Goal: Task Accomplishment & Management: Manage account settings

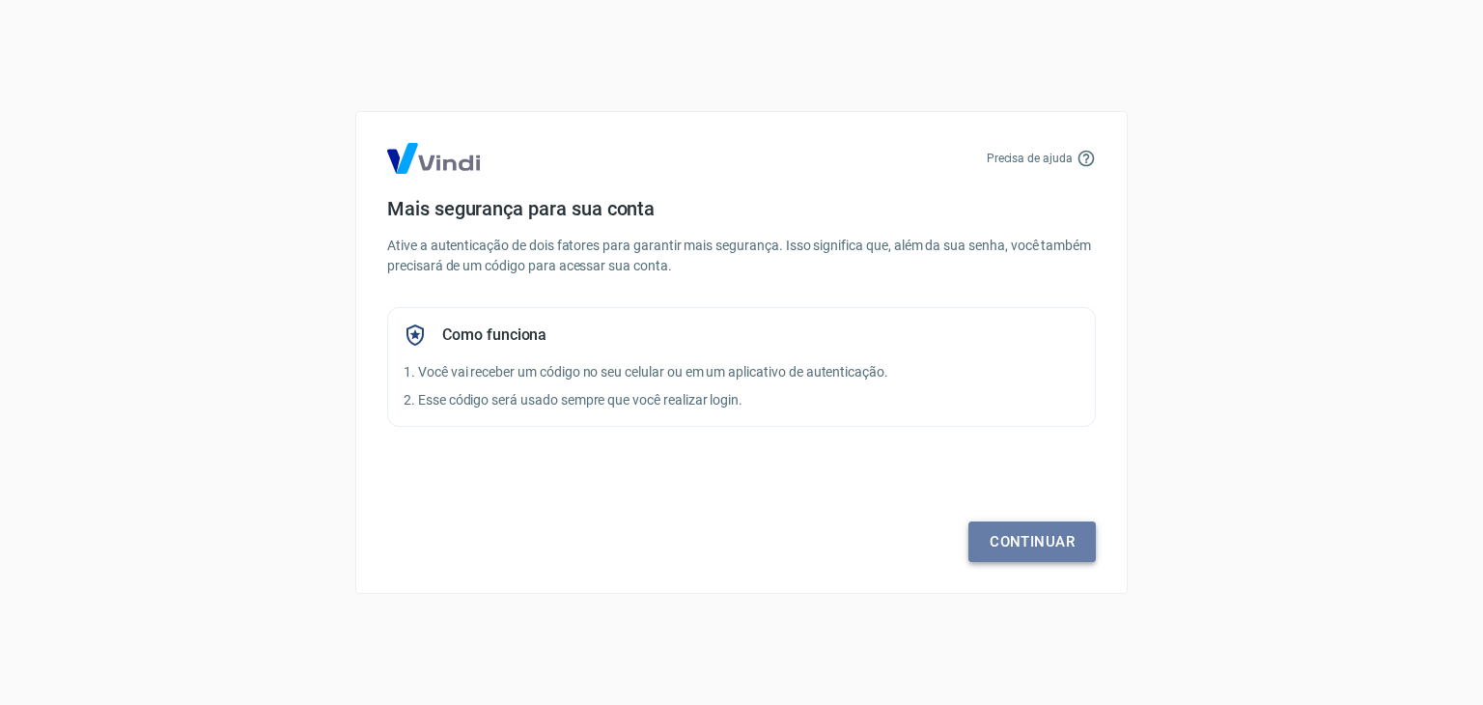
click at [1038, 540] on link "Continuar" at bounding box center [1031, 541] width 127 height 41
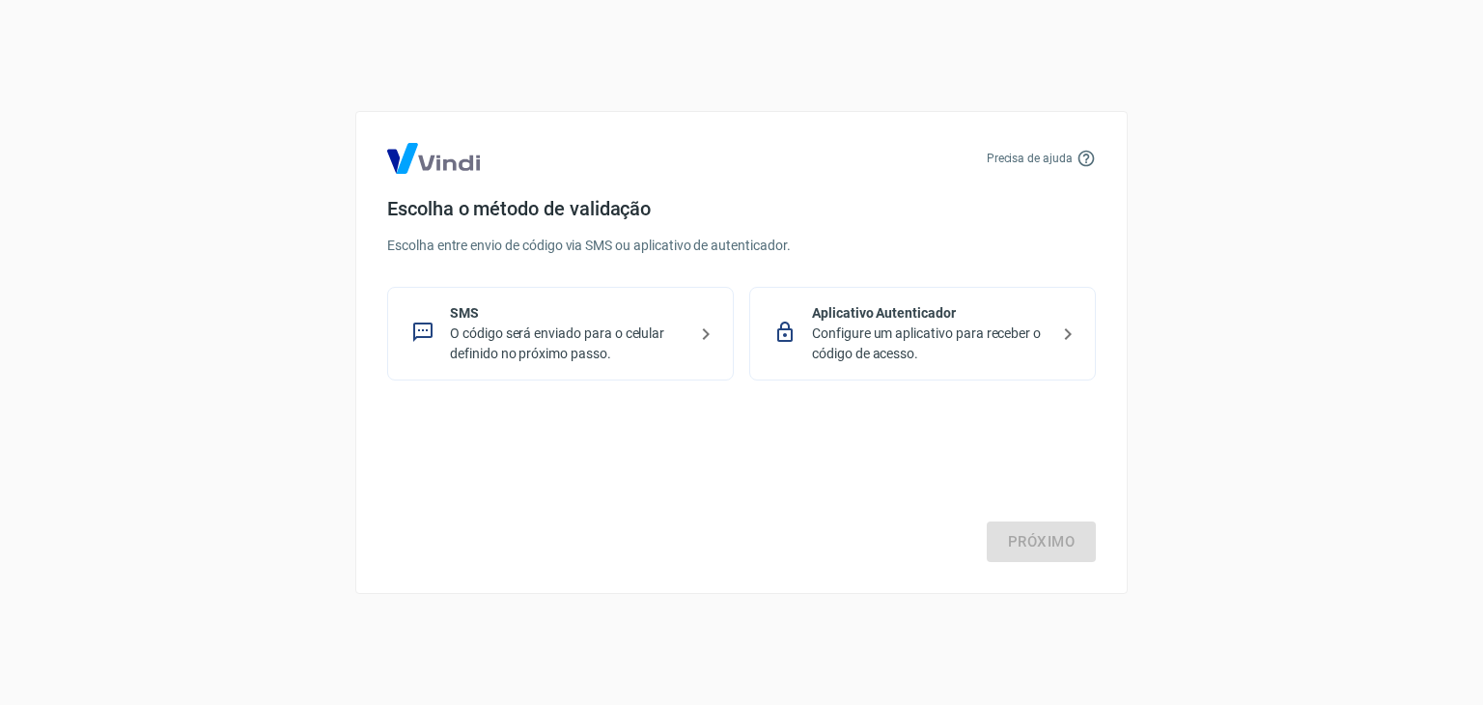
click at [638, 327] on p "O código será enviado para o celular definido no próximo passo." at bounding box center [568, 343] width 236 height 41
click at [1030, 529] on link "Próximo" at bounding box center [1040, 541] width 109 height 41
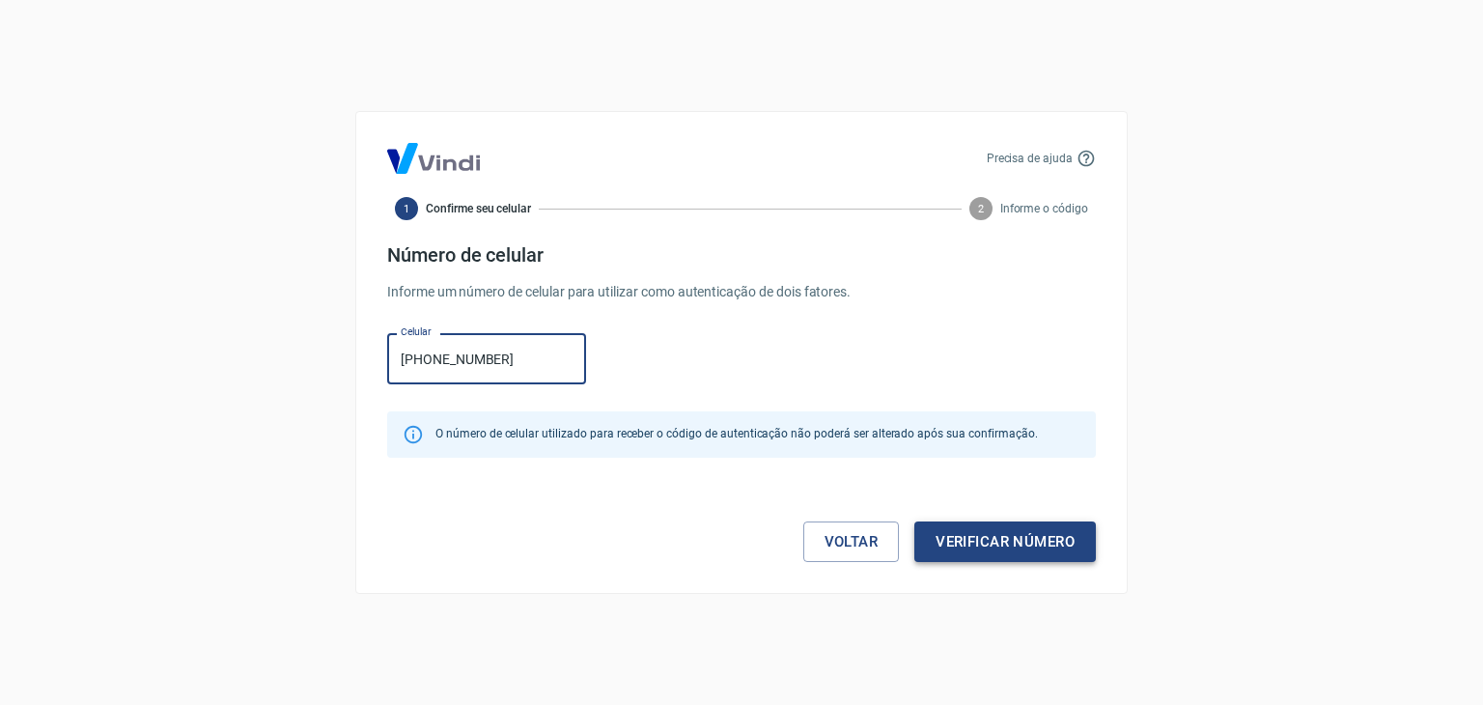
type input "[PHONE_NUMBER]"
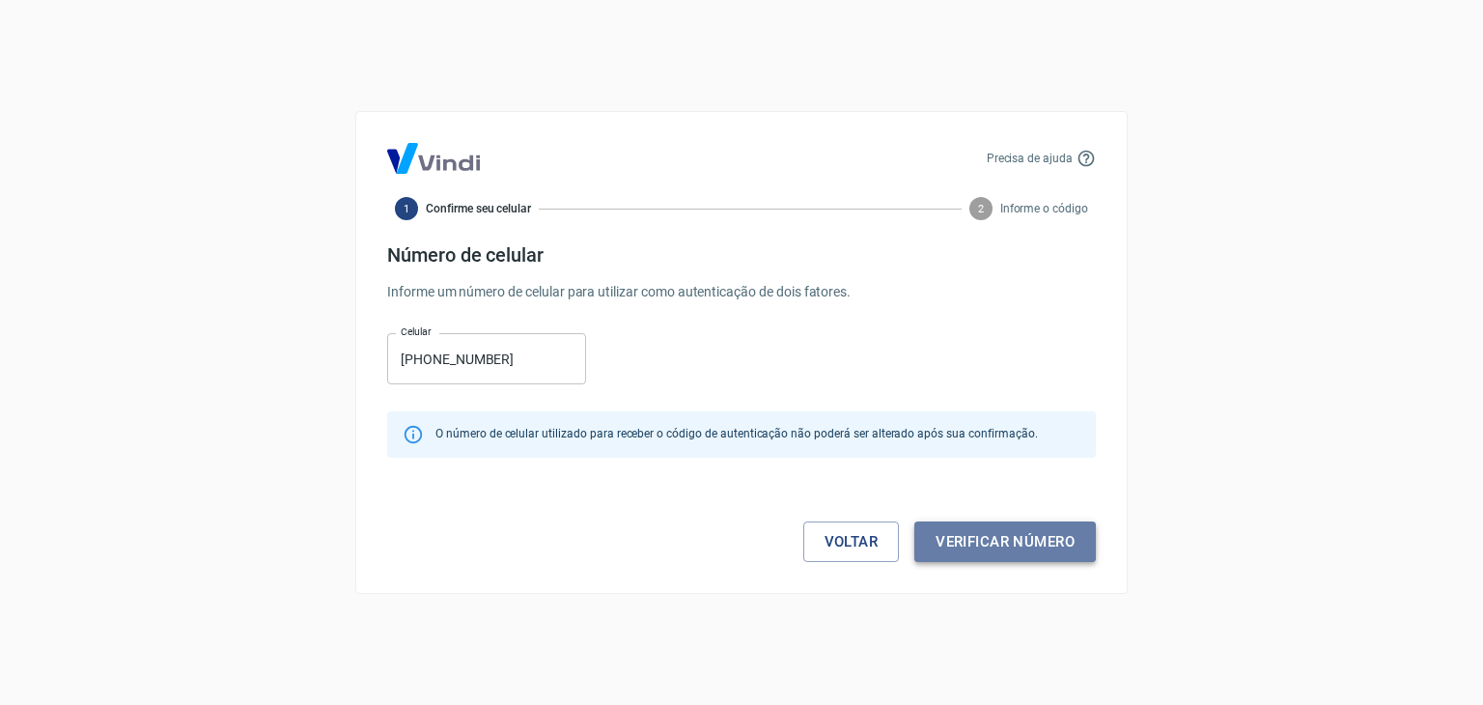
click at [1005, 534] on button "Verificar número" at bounding box center [1004, 541] width 181 height 41
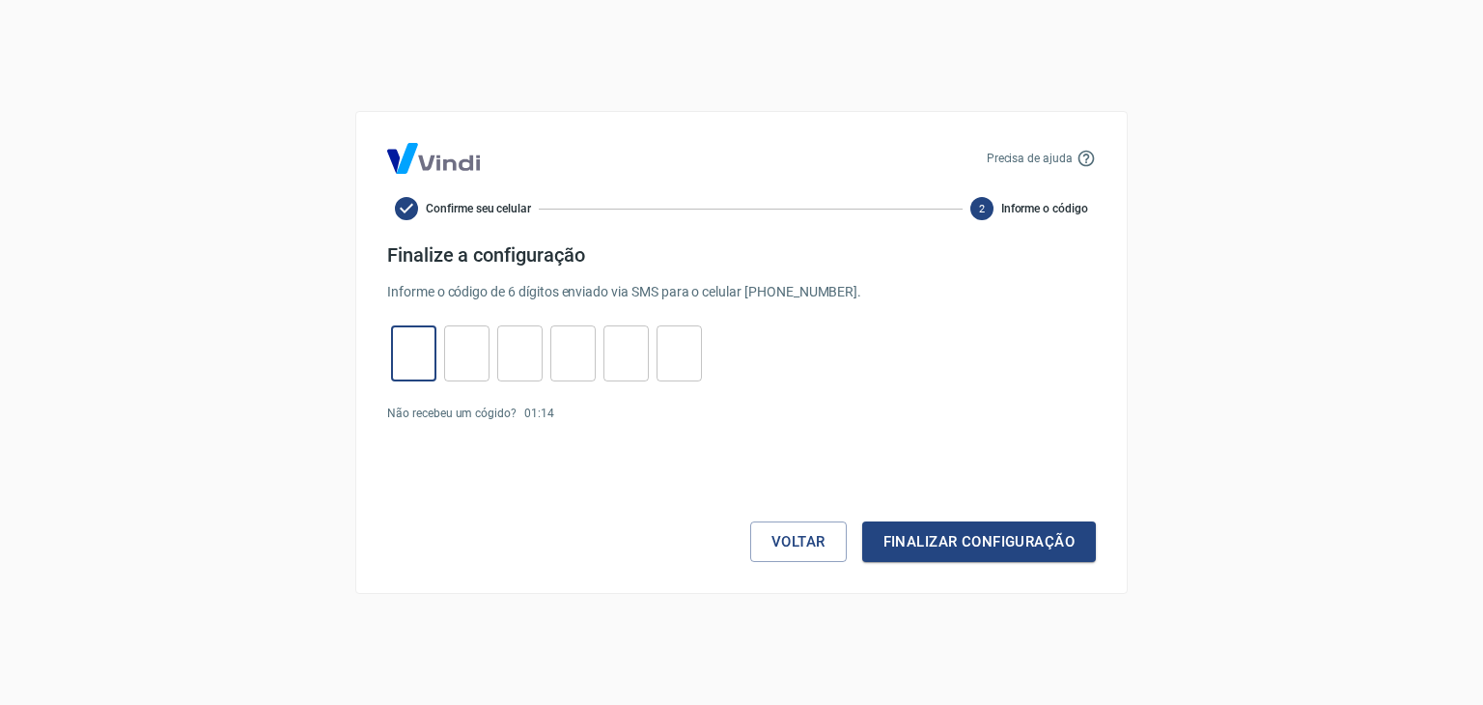
click at [415, 333] on input "tel" at bounding box center [413, 354] width 45 height 42
type input "1"
type input "9"
type input "3"
type input "6"
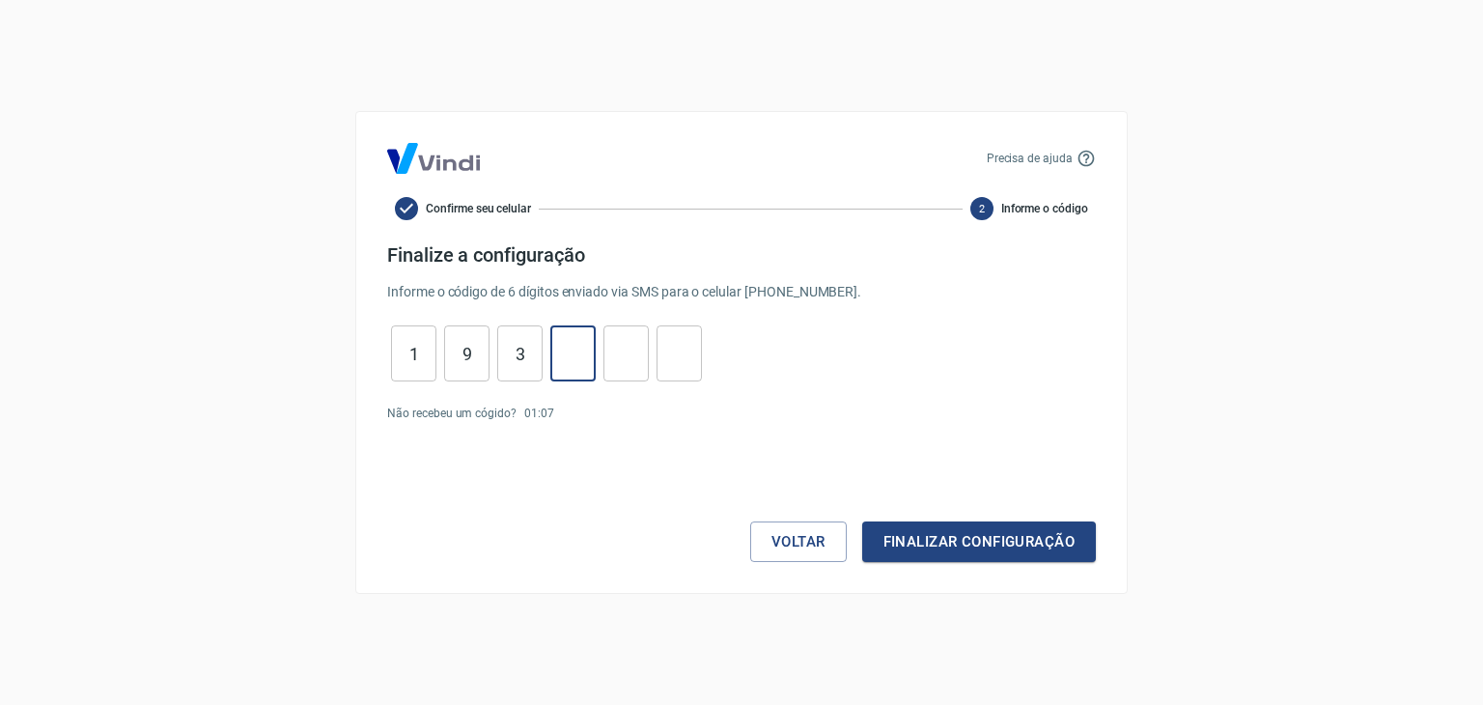
type input "0"
type input "6"
type input "0"
click at [967, 521] on button "Finalizar configuração" at bounding box center [979, 541] width 234 height 41
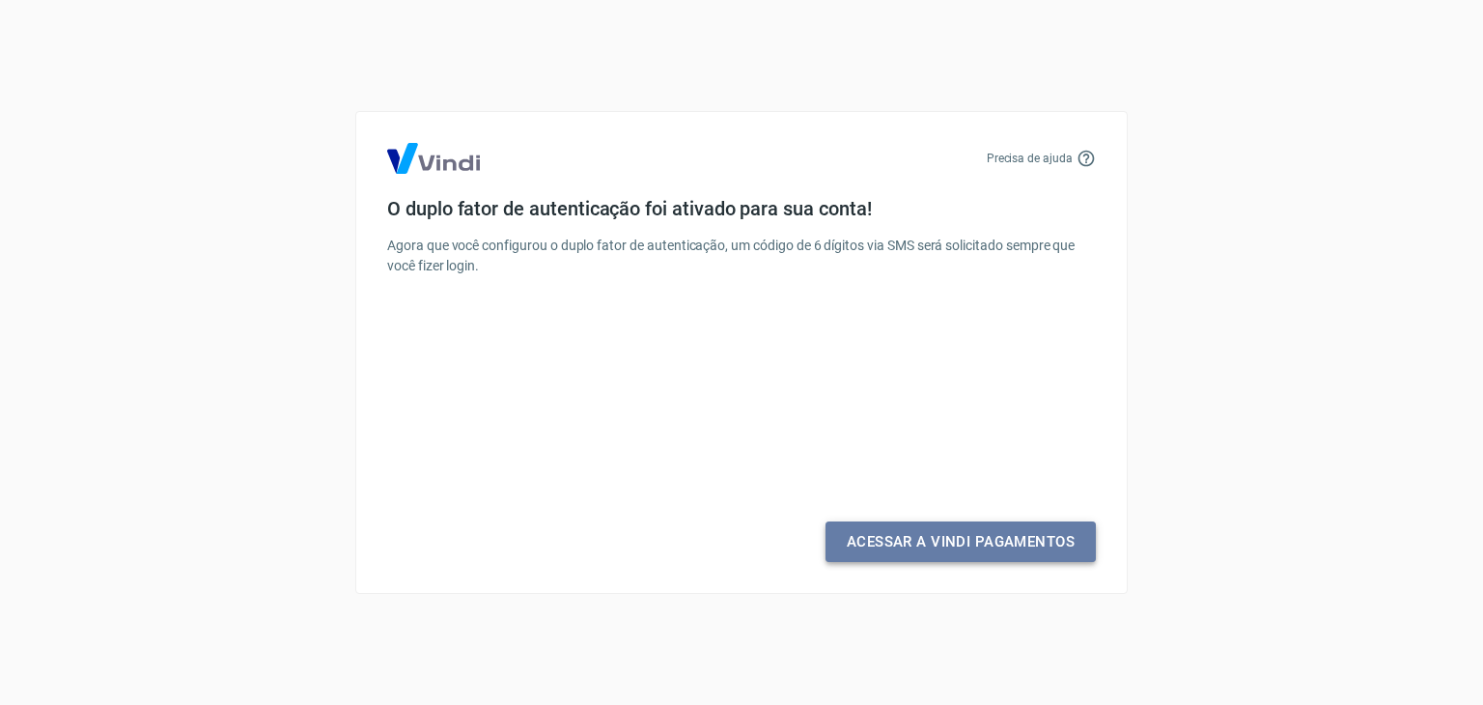
click at [954, 533] on link "Acessar a Vindi Pagamentos" at bounding box center [960, 541] width 270 height 41
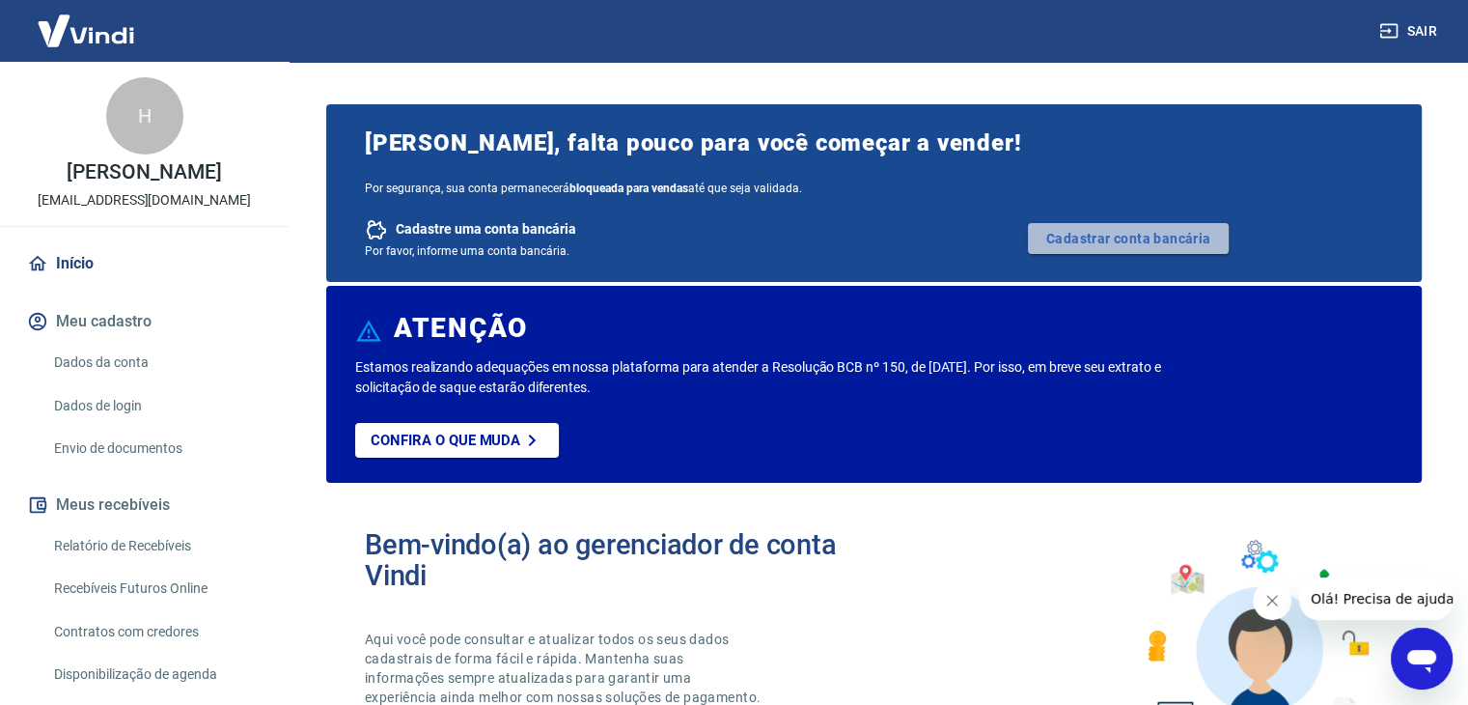
click at [1130, 239] on link "Cadastrar conta bancária" at bounding box center [1128, 238] width 201 height 31
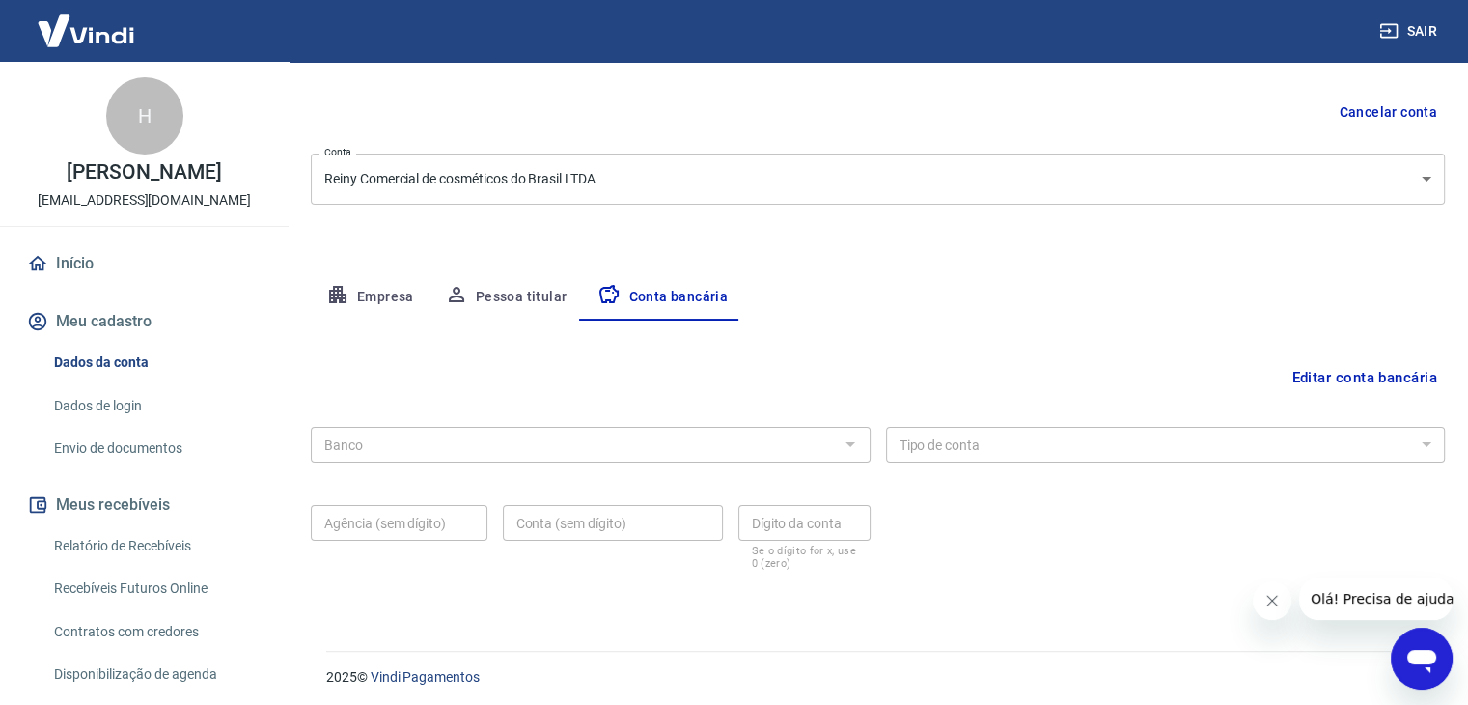
scroll to position [174, 0]
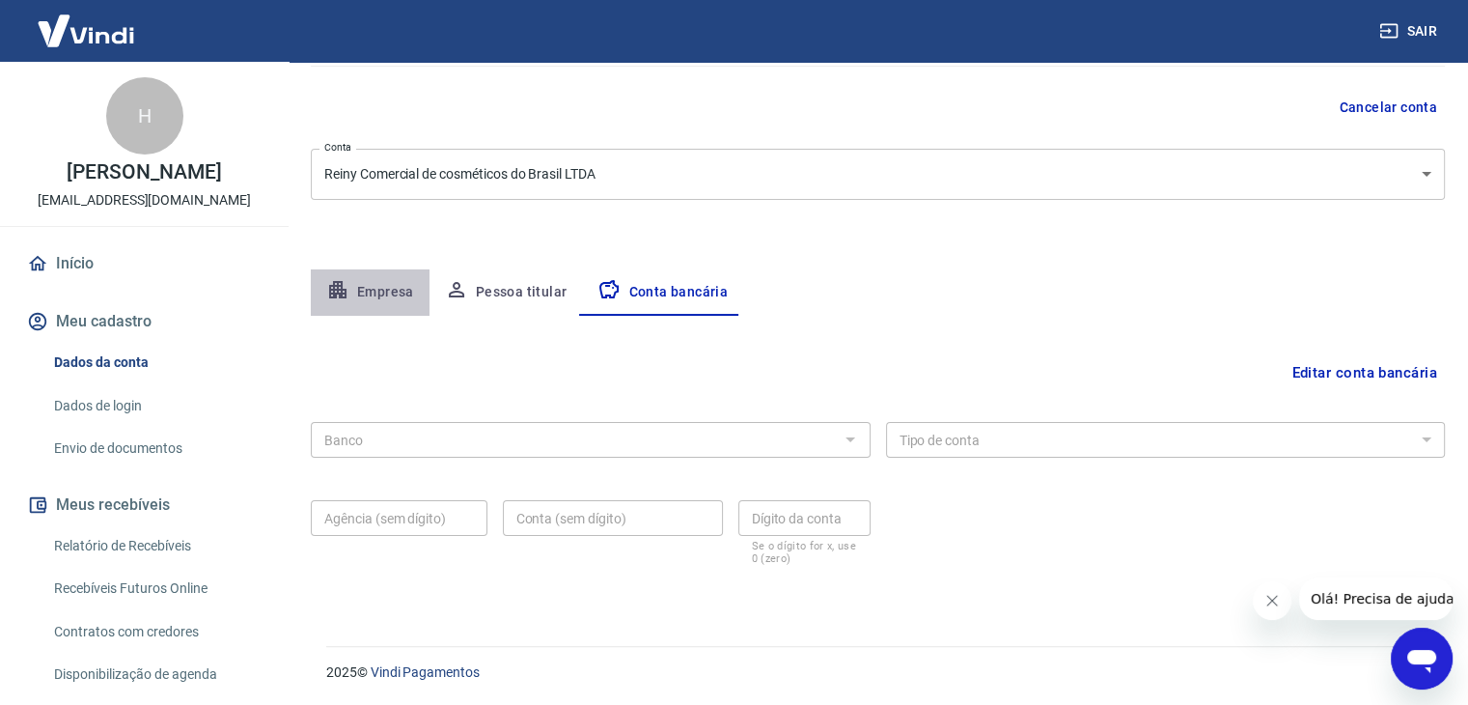
click at [383, 291] on button "Empresa" at bounding box center [370, 292] width 119 height 46
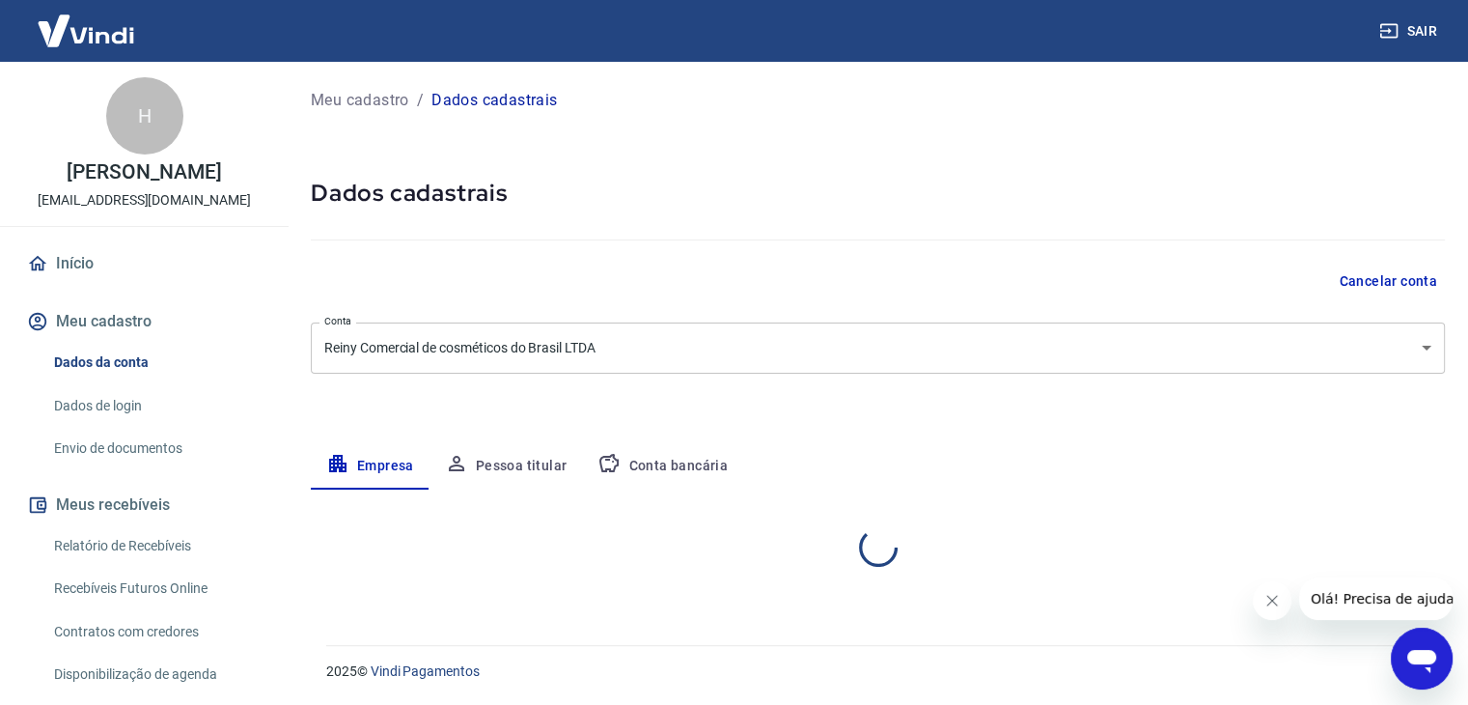
scroll to position [0, 0]
select select "SP"
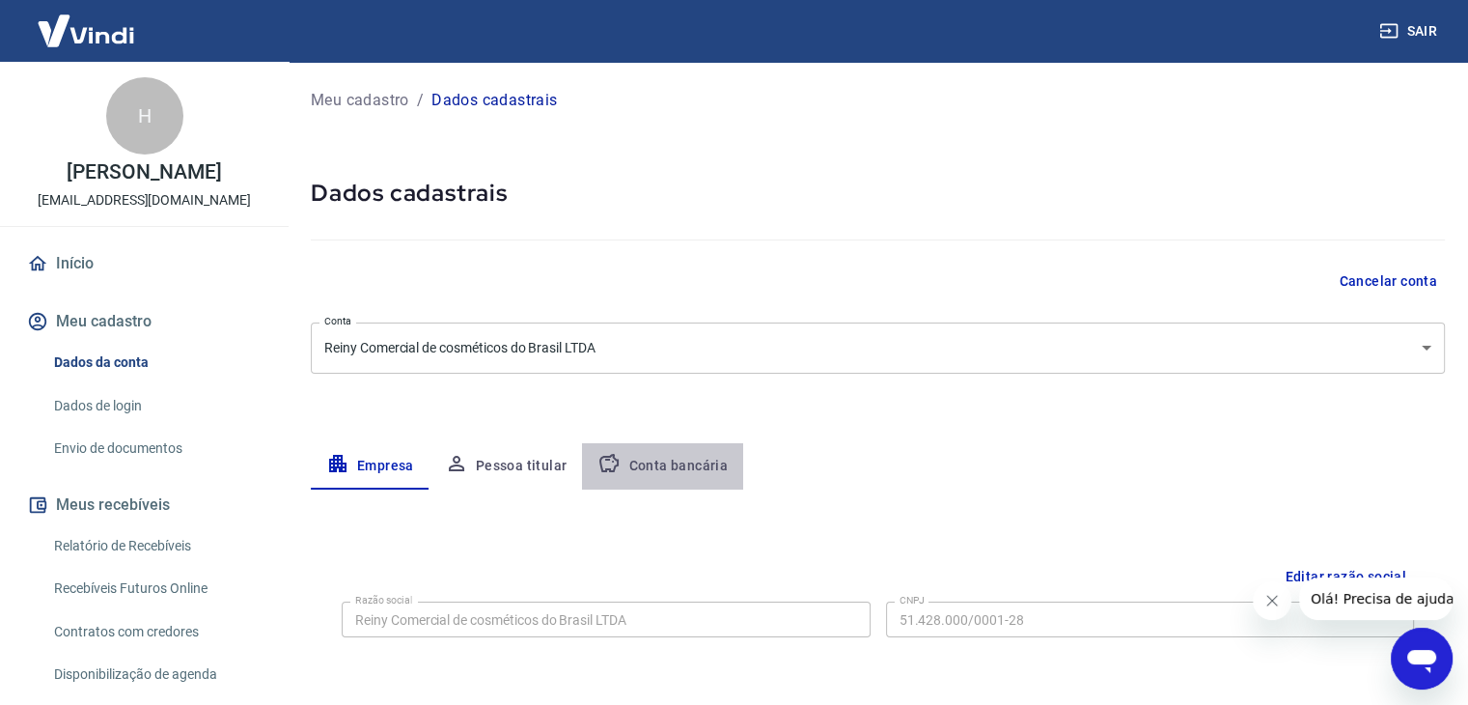
click at [669, 453] on button "Conta bancária" at bounding box center [662, 466] width 161 height 46
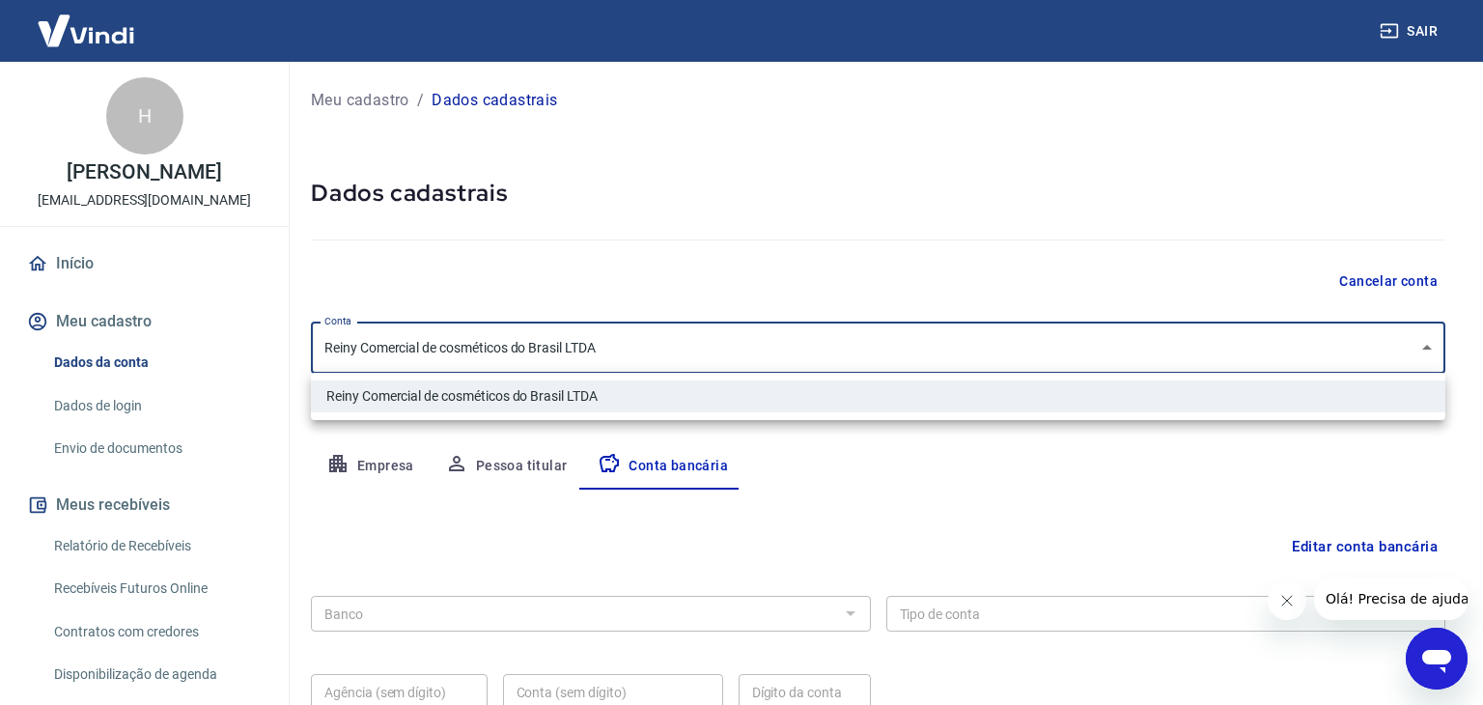
click at [684, 329] on body "Sair H [PERSON_NAME] [EMAIL_ADDRESS][DOMAIN_NAME] Início Meu cadastro Dados da …" at bounding box center [741, 352] width 1483 height 705
click at [649, 343] on div at bounding box center [741, 352] width 1483 height 705
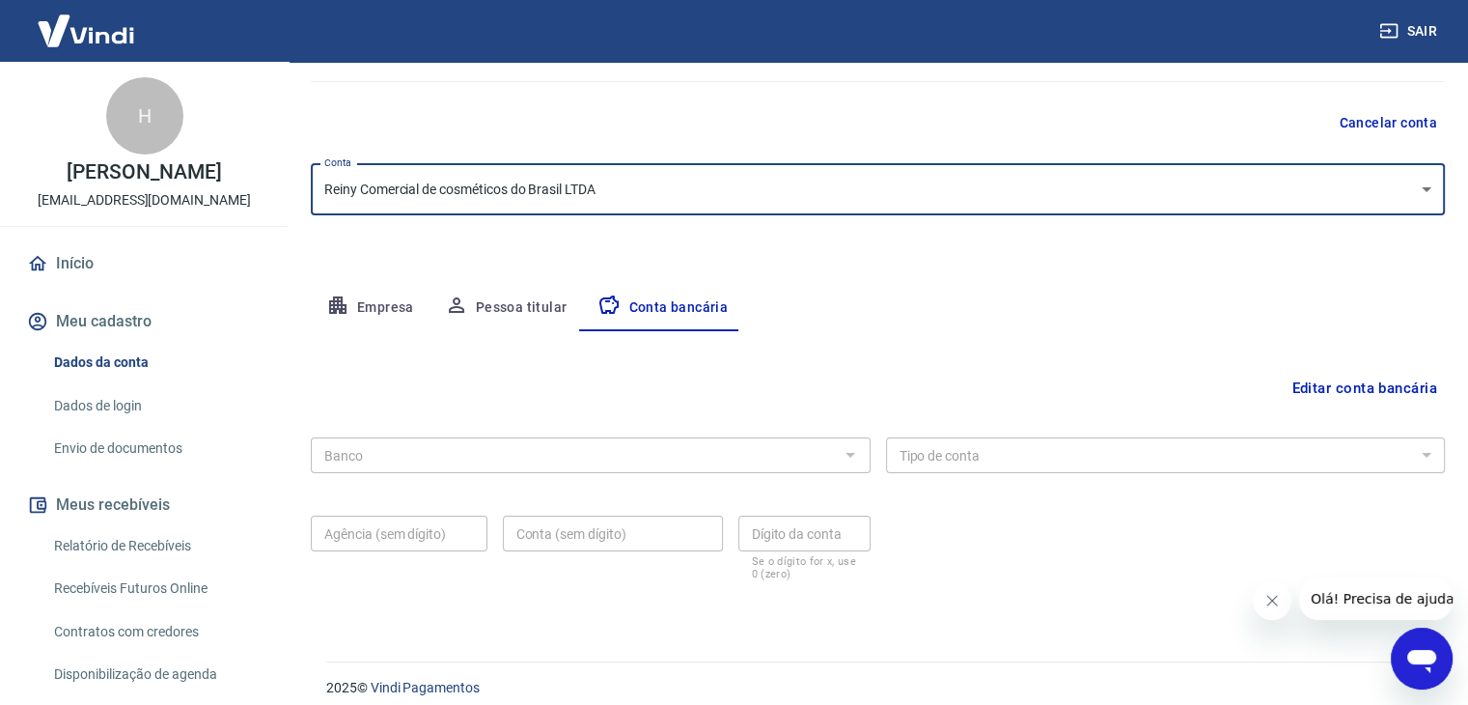
scroll to position [174, 0]
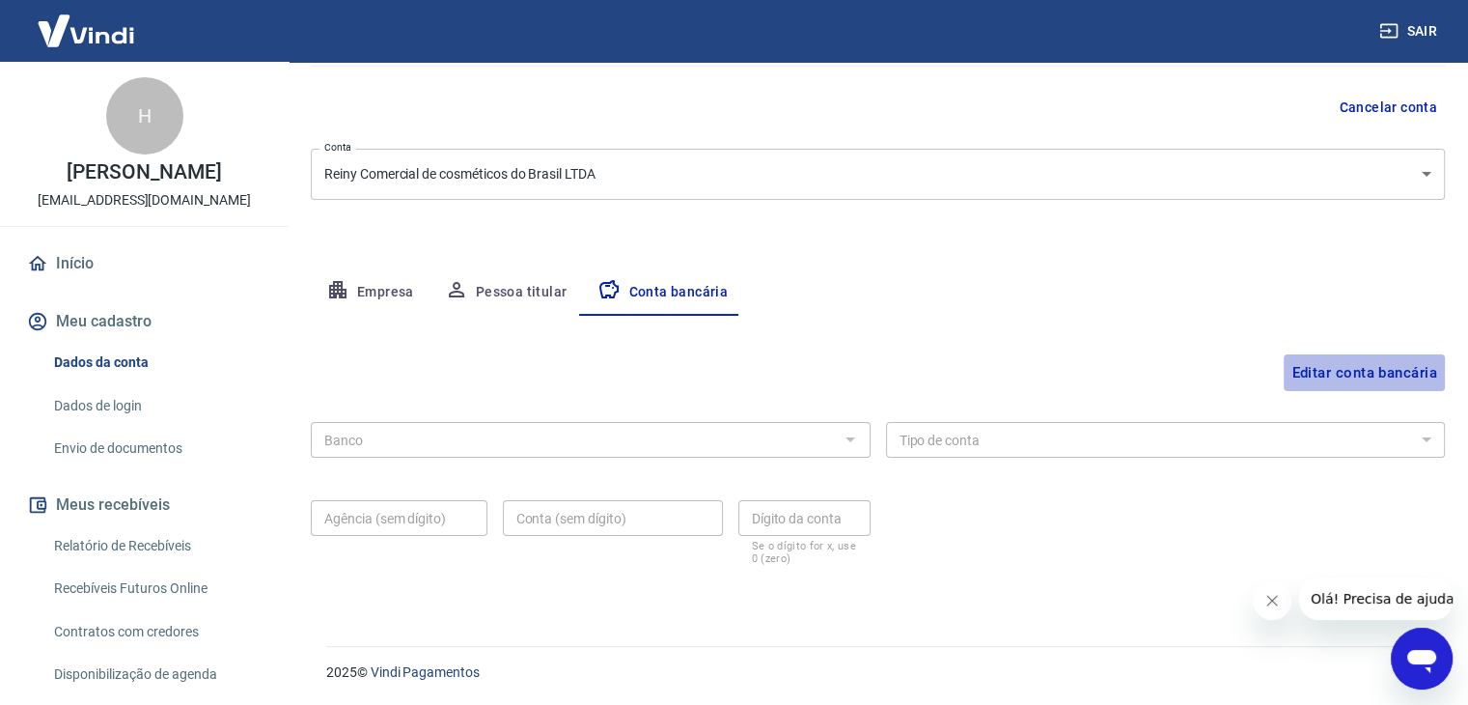
click at [1344, 369] on button "Editar conta bancária" at bounding box center [1364, 372] width 161 height 37
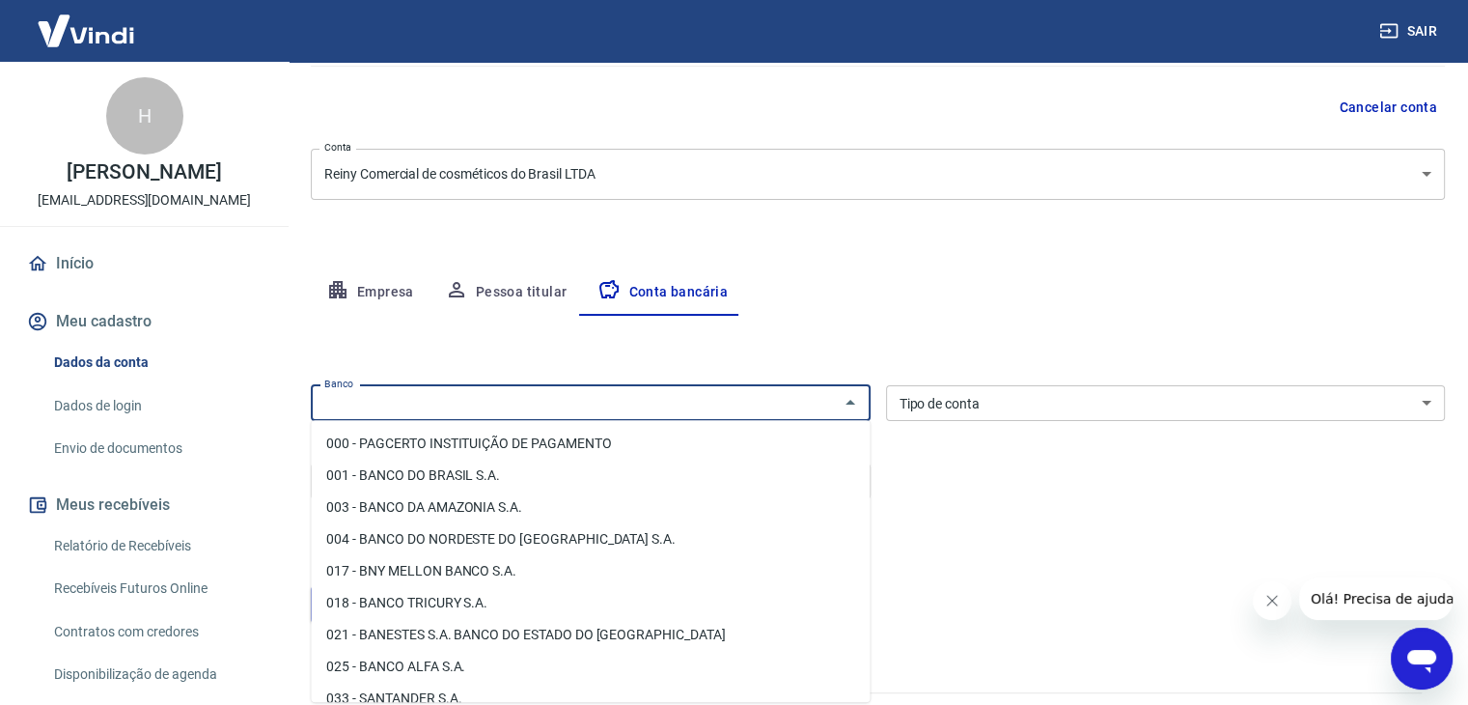
click at [622, 400] on input "Banco" at bounding box center [575, 403] width 516 height 24
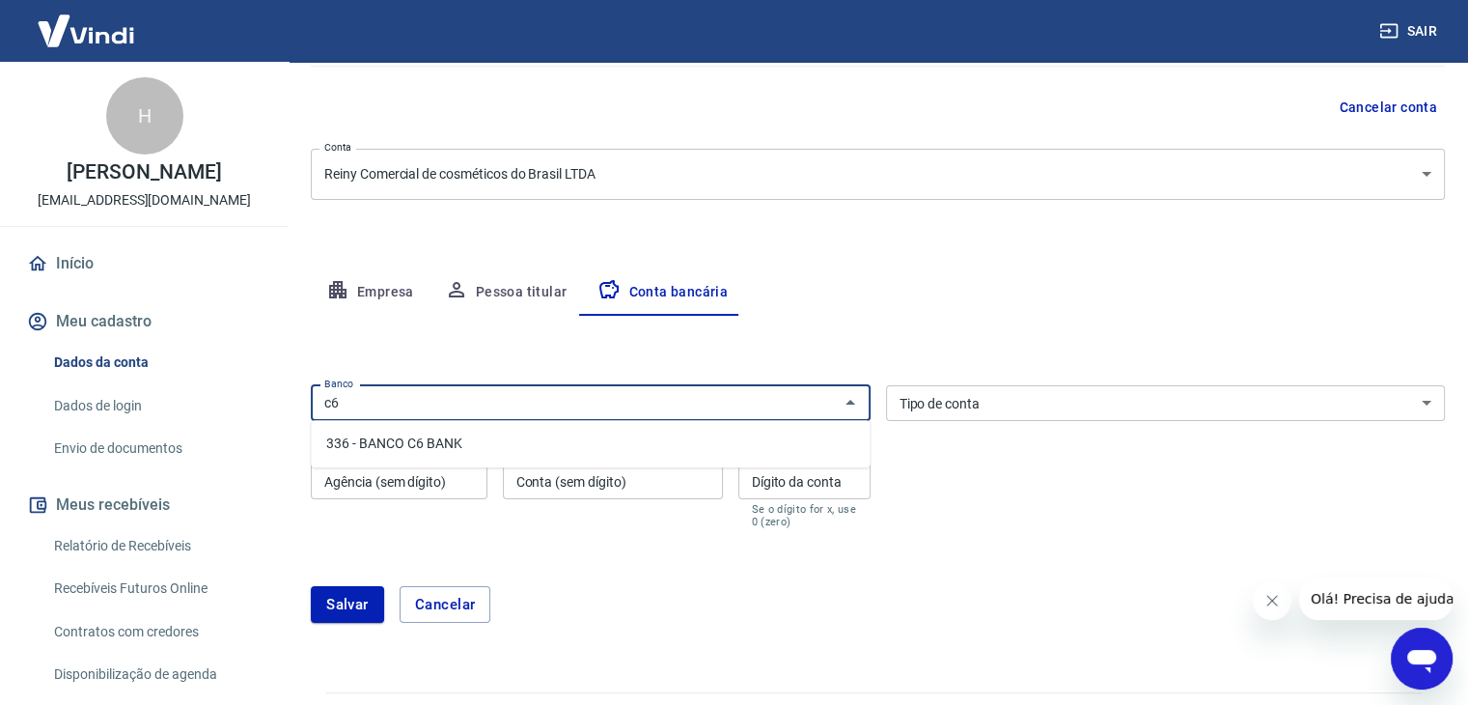
click at [446, 436] on li "336 - BANCO C6 BANK" at bounding box center [590, 444] width 559 height 32
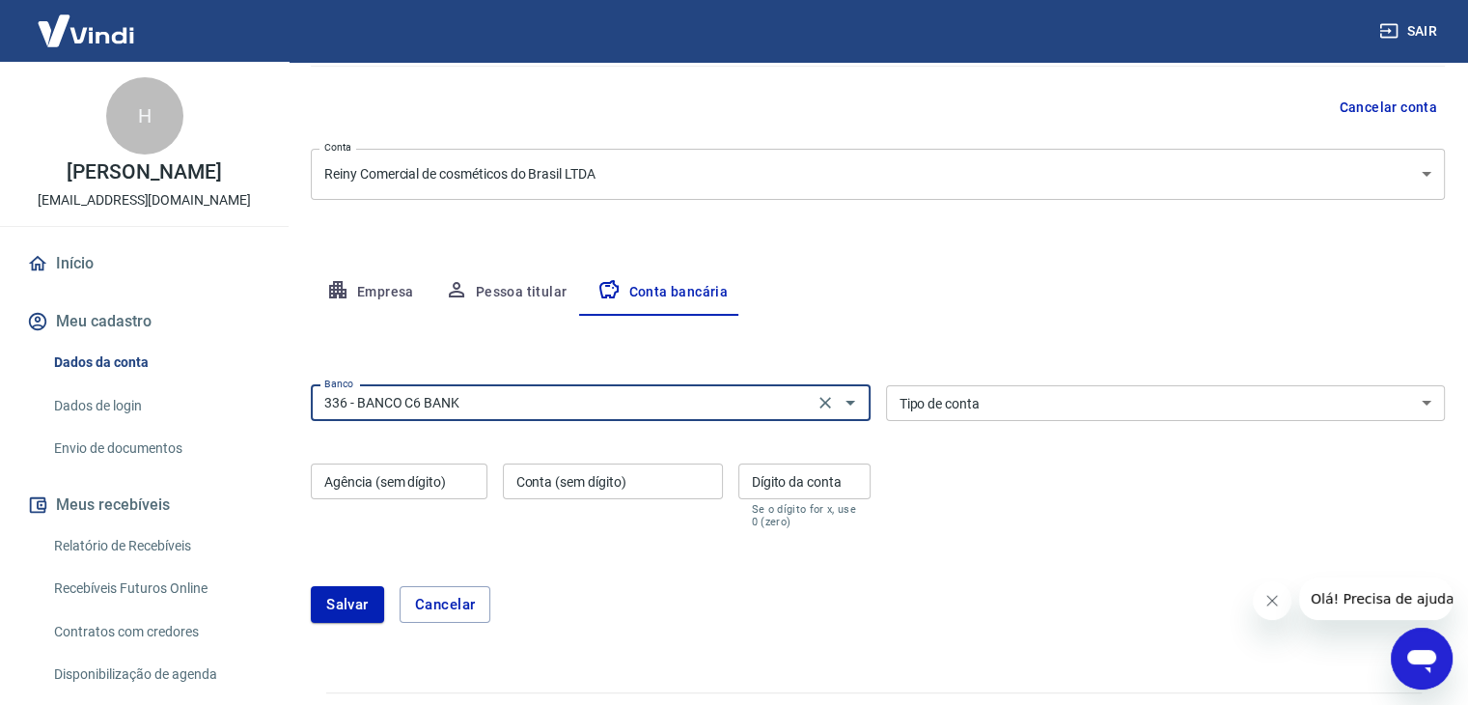
type input "336 - BANCO C6 BANK"
click at [1013, 405] on select "Conta Corrente Conta Poupança" at bounding box center [1166, 403] width 560 height 36
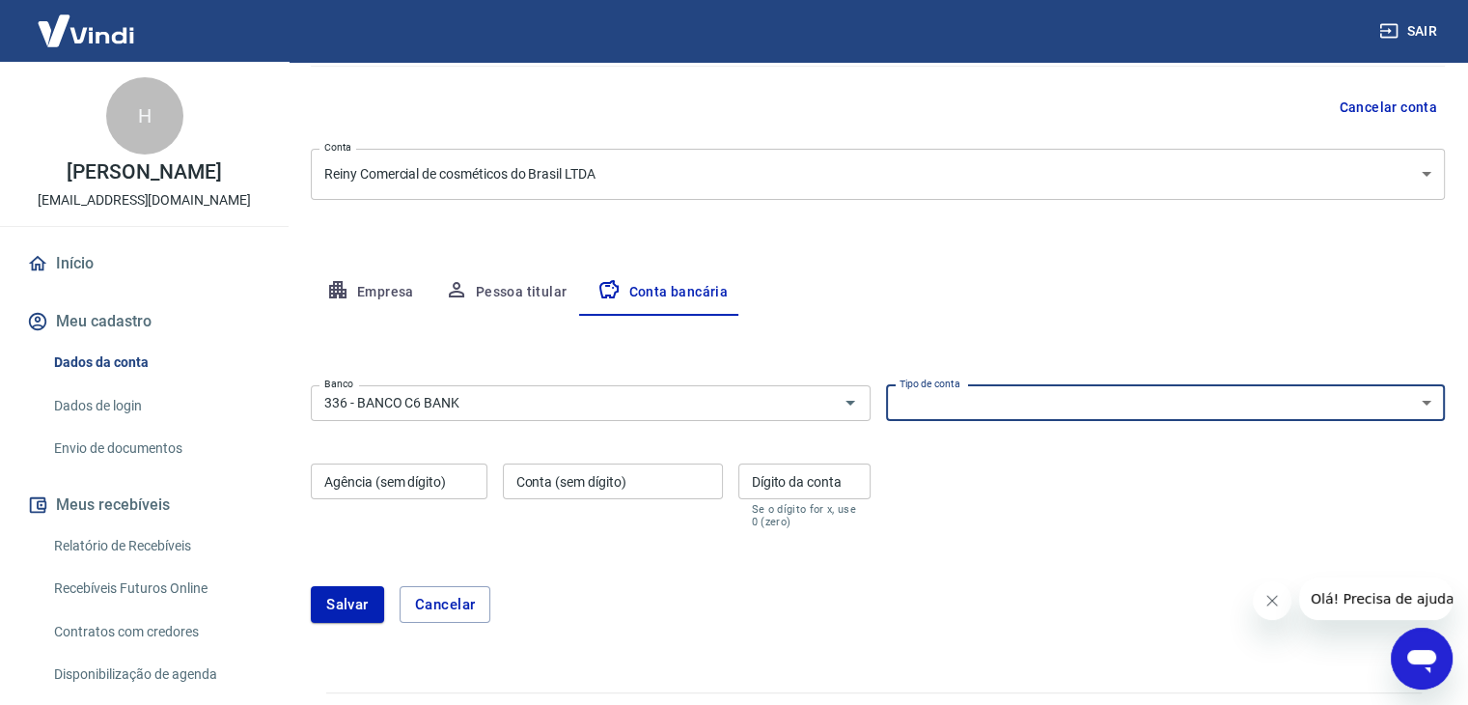
select select "1"
click at [886, 385] on select "Conta Corrente Conta Poupança" at bounding box center [1166, 403] width 560 height 36
click at [402, 482] on input "Agência (sem dígito)" at bounding box center [399, 481] width 177 height 36
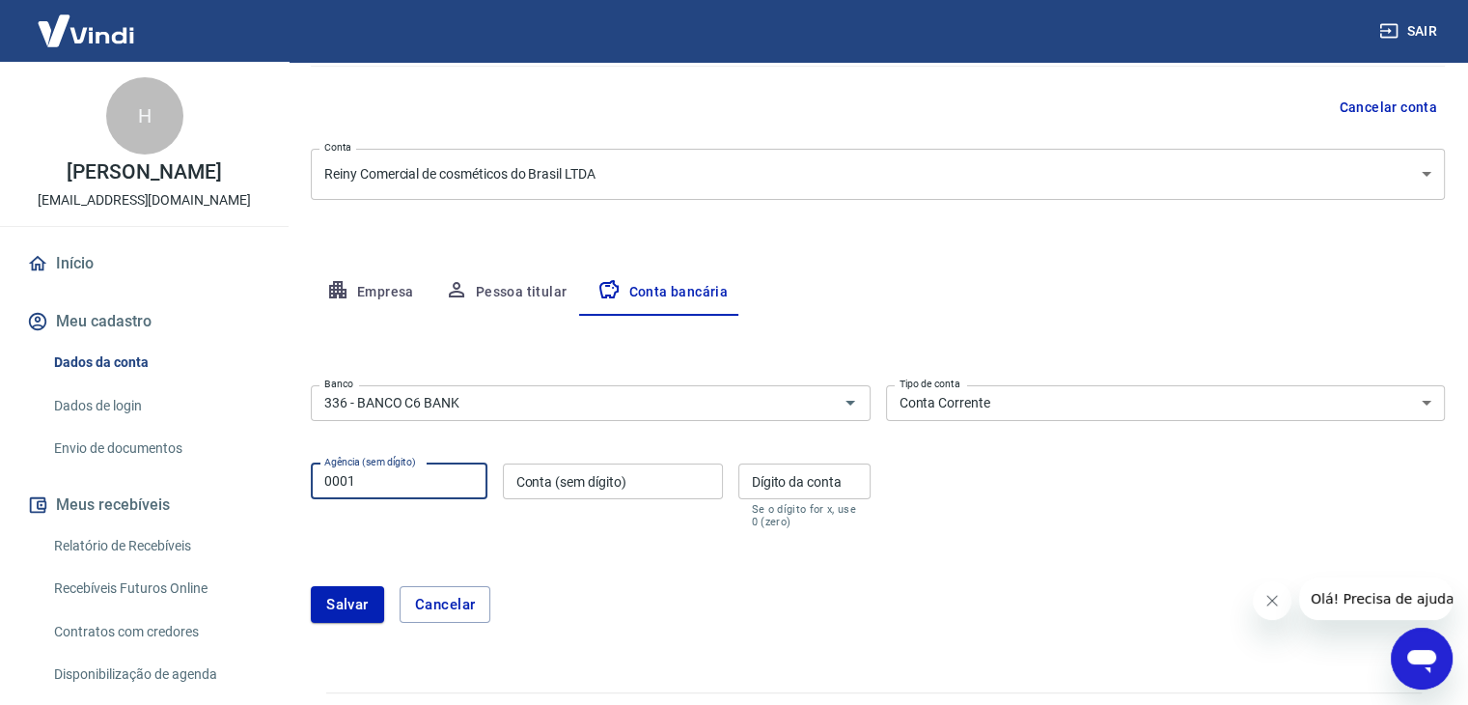
type input "0001"
click at [555, 477] on input "Conta (sem dígito)" at bounding box center [613, 481] width 220 height 36
type input "30000404"
click at [795, 472] on input "Dígito da conta" at bounding box center [804, 481] width 132 height 36
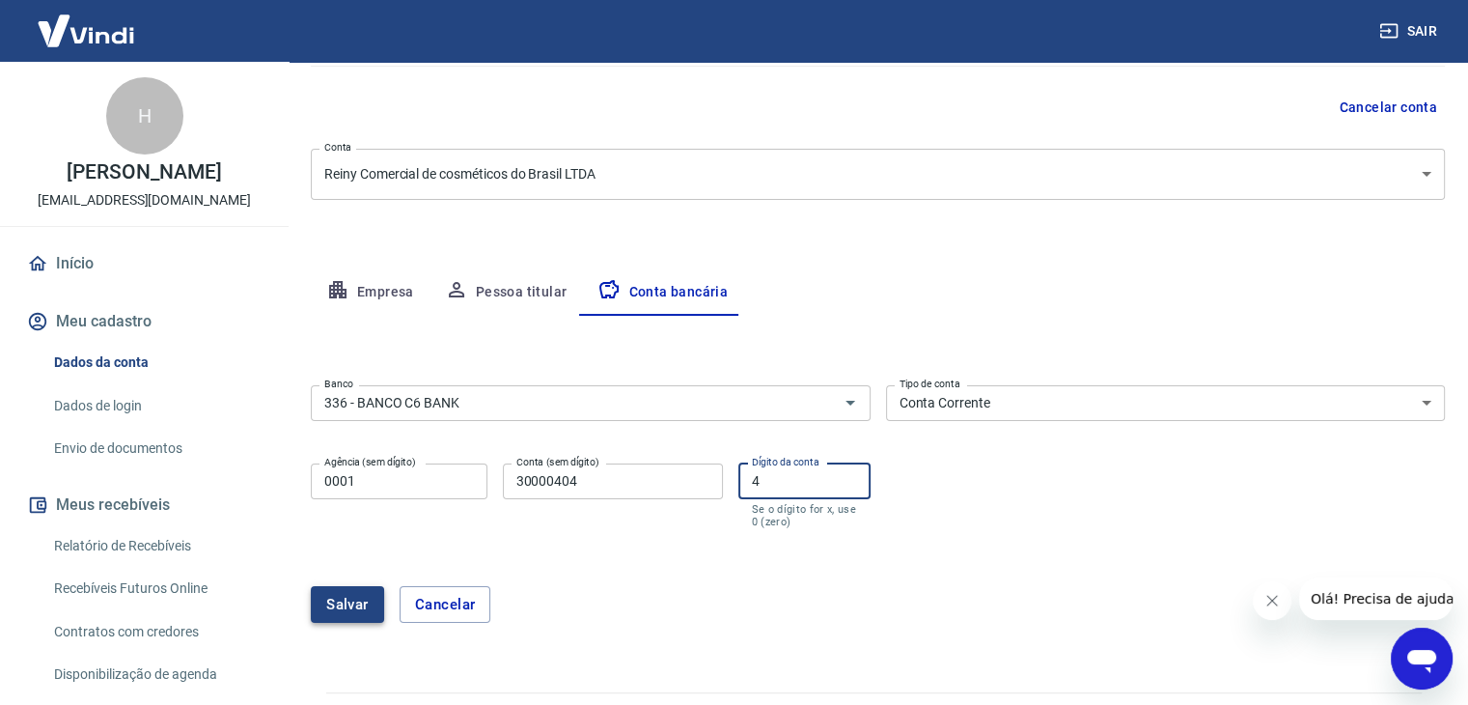
type input "4"
click at [347, 599] on button "Salvar" at bounding box center [347, 604] width 73 height 37
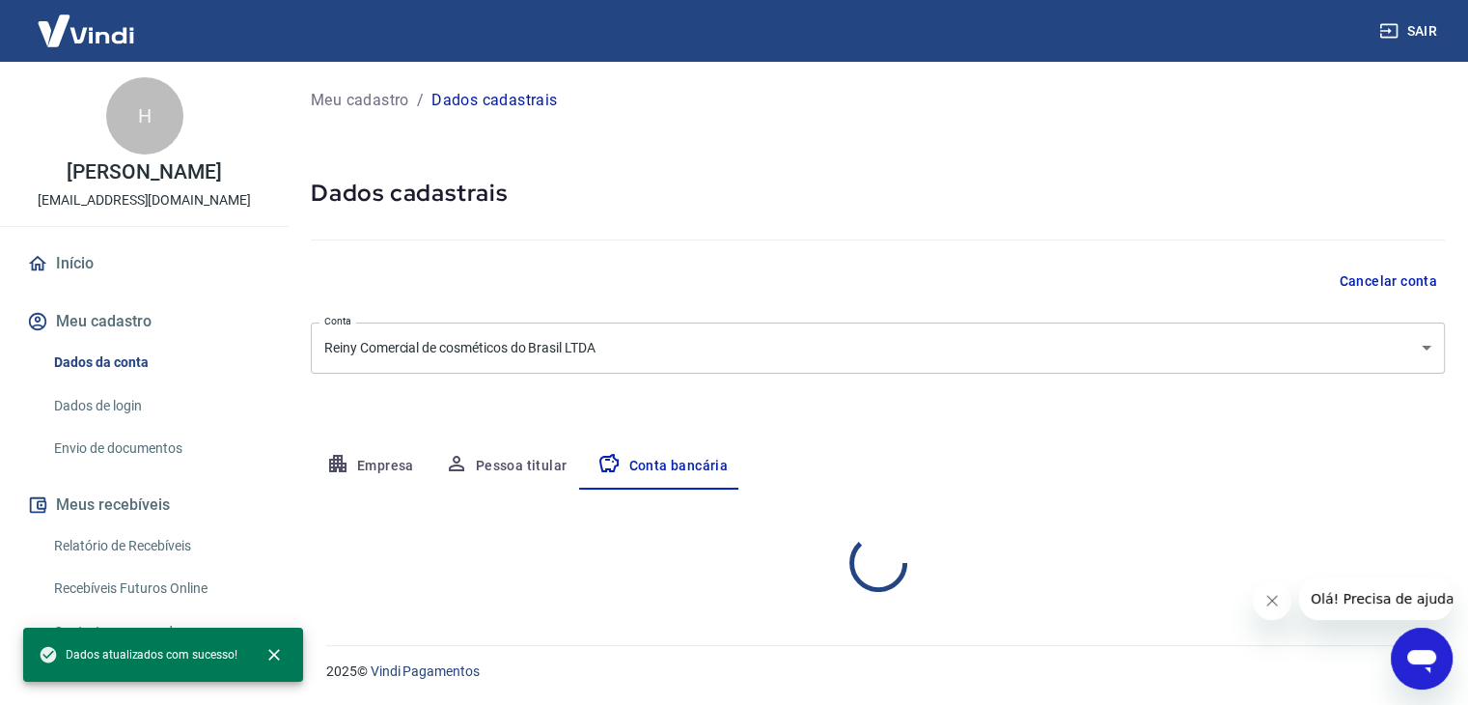
scroll to position [0, 0]
select select "1"
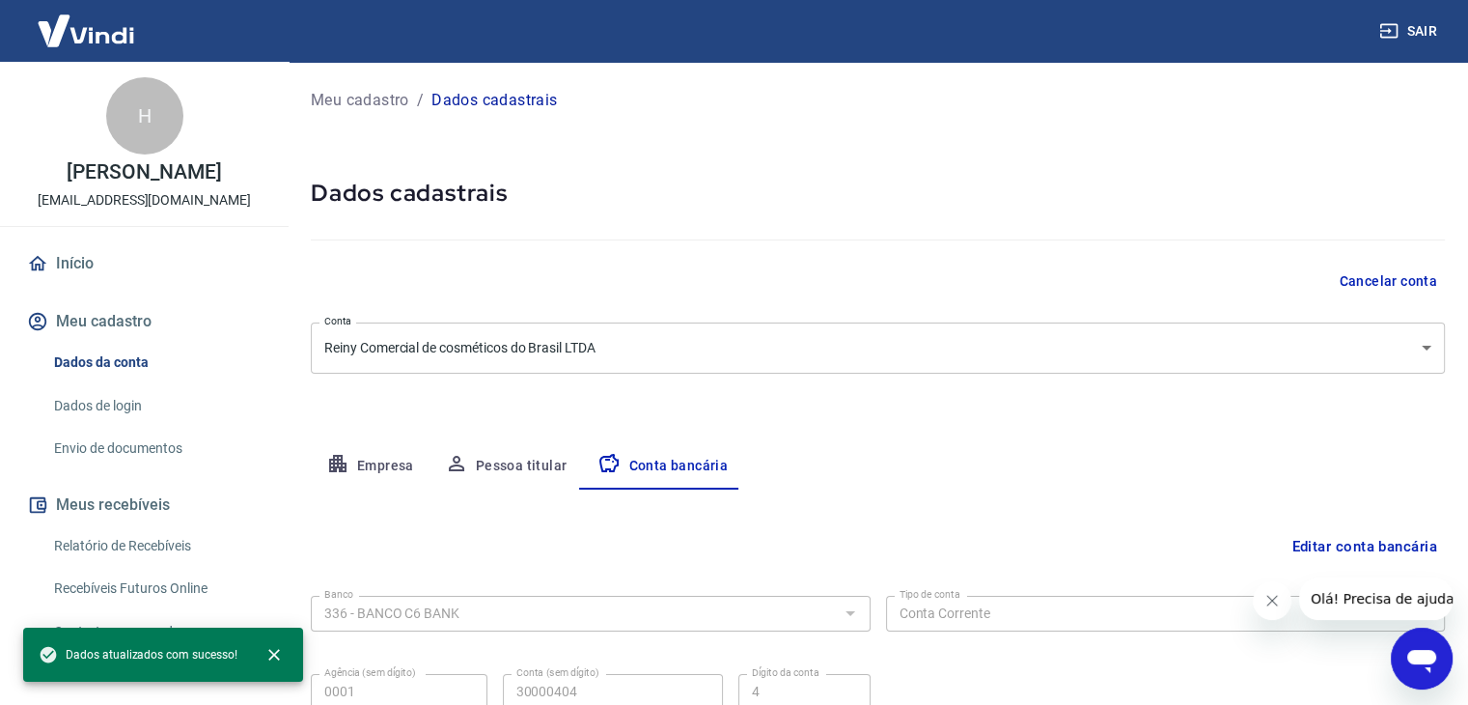
click at [81, 275] on link "Início" at bounding box center [144, 263] width 242 height 42
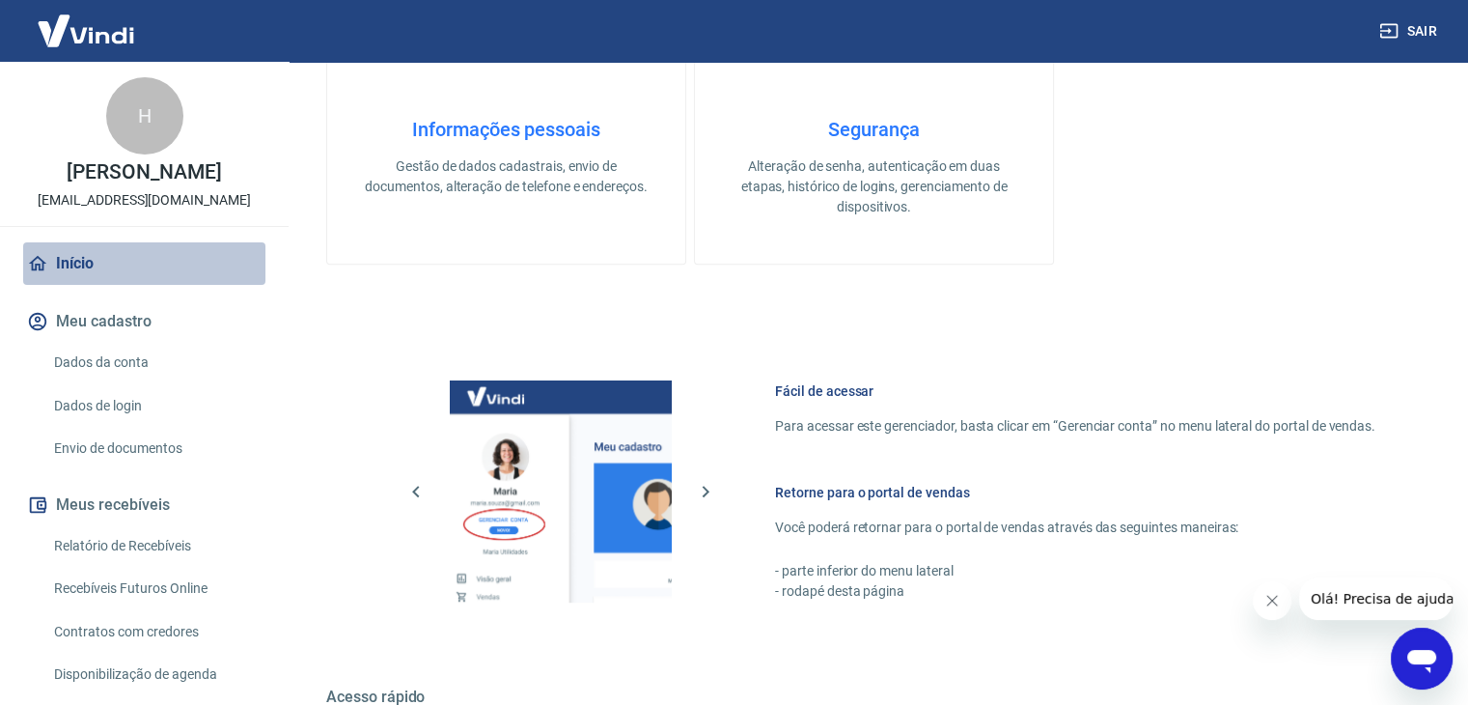
click at [154, 262] on link "Início" at bounding box center [144, 263] width 242 height 42
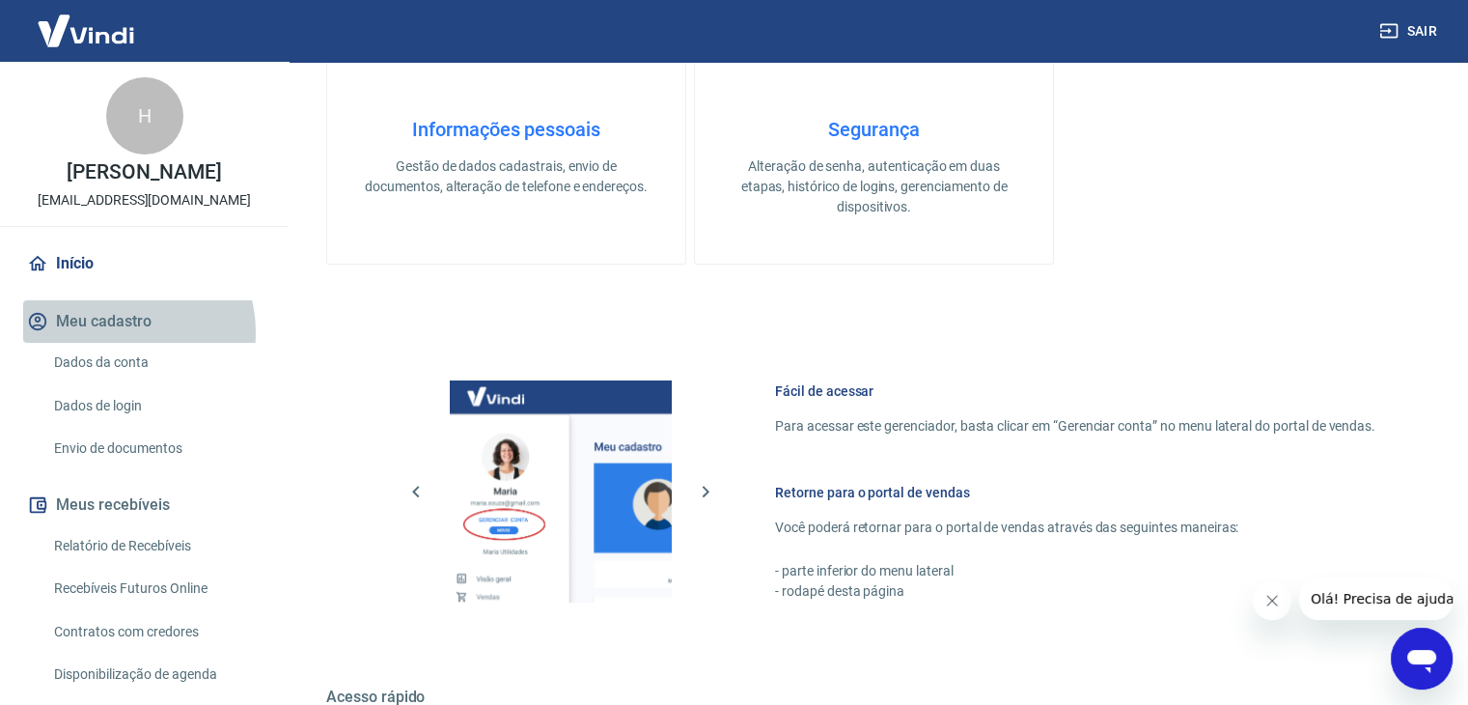
click at [120, 332] on button "Meu cadastro" at bounding box center [144, 321] width 242 height 42
click at [135, 110] on div "H" at bounding box center [144, 115] width 77 height 77
click at [112, 187] on div "H Higor Ferreira Oliveira filialreinycosmeticos@gmail.com" at bounding box center [144, 144] width 289 height 164
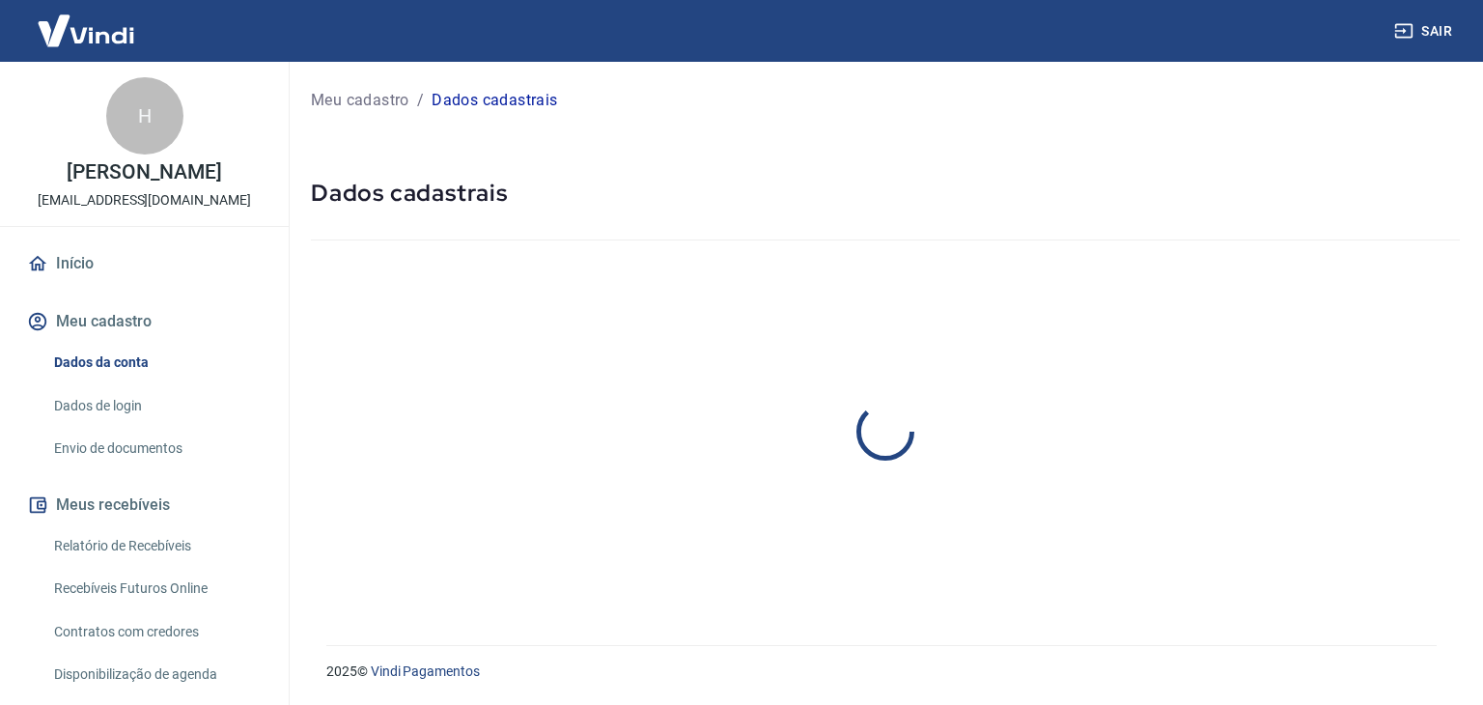
select select "SP"
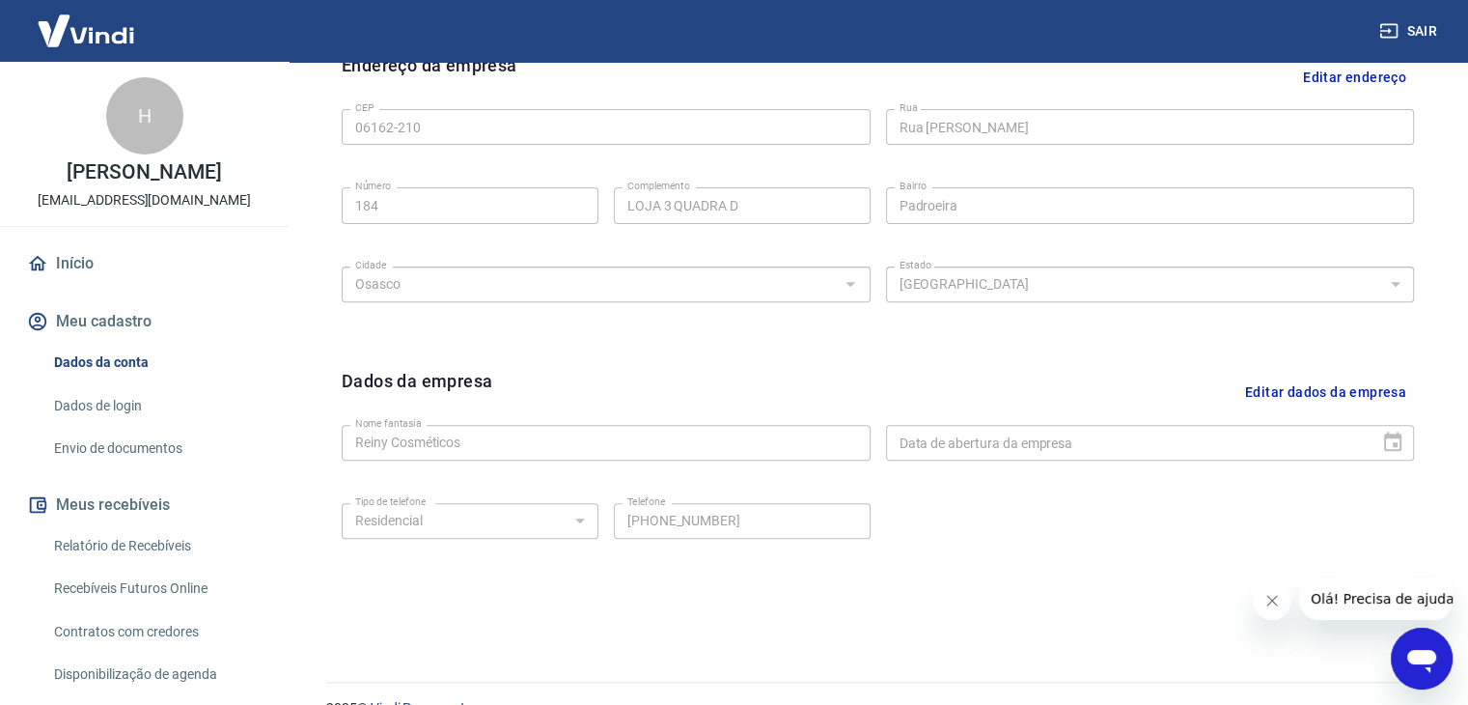
scroll to position [687, 0]
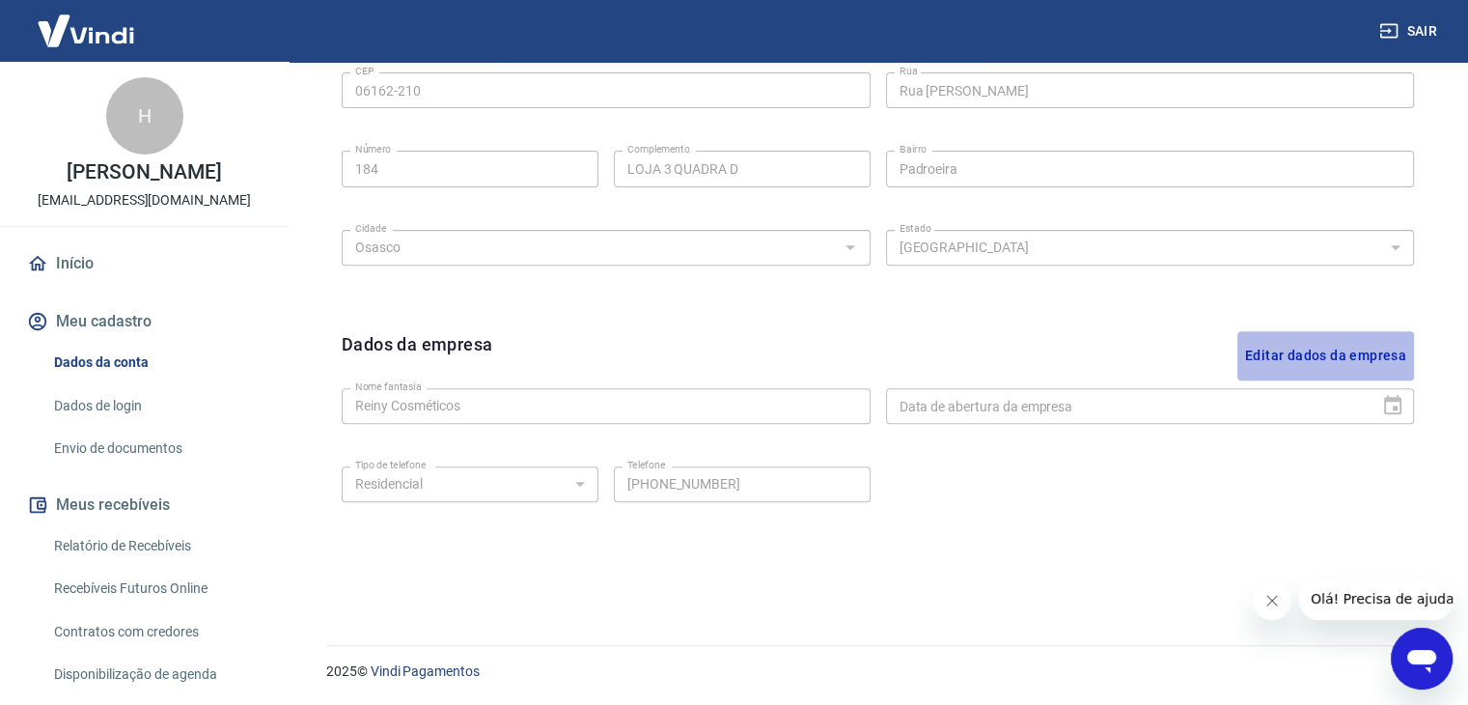
click at [1302, 344] on button "Editar dados da empresa" at bounding box center [1325, 355] width 177 height 49
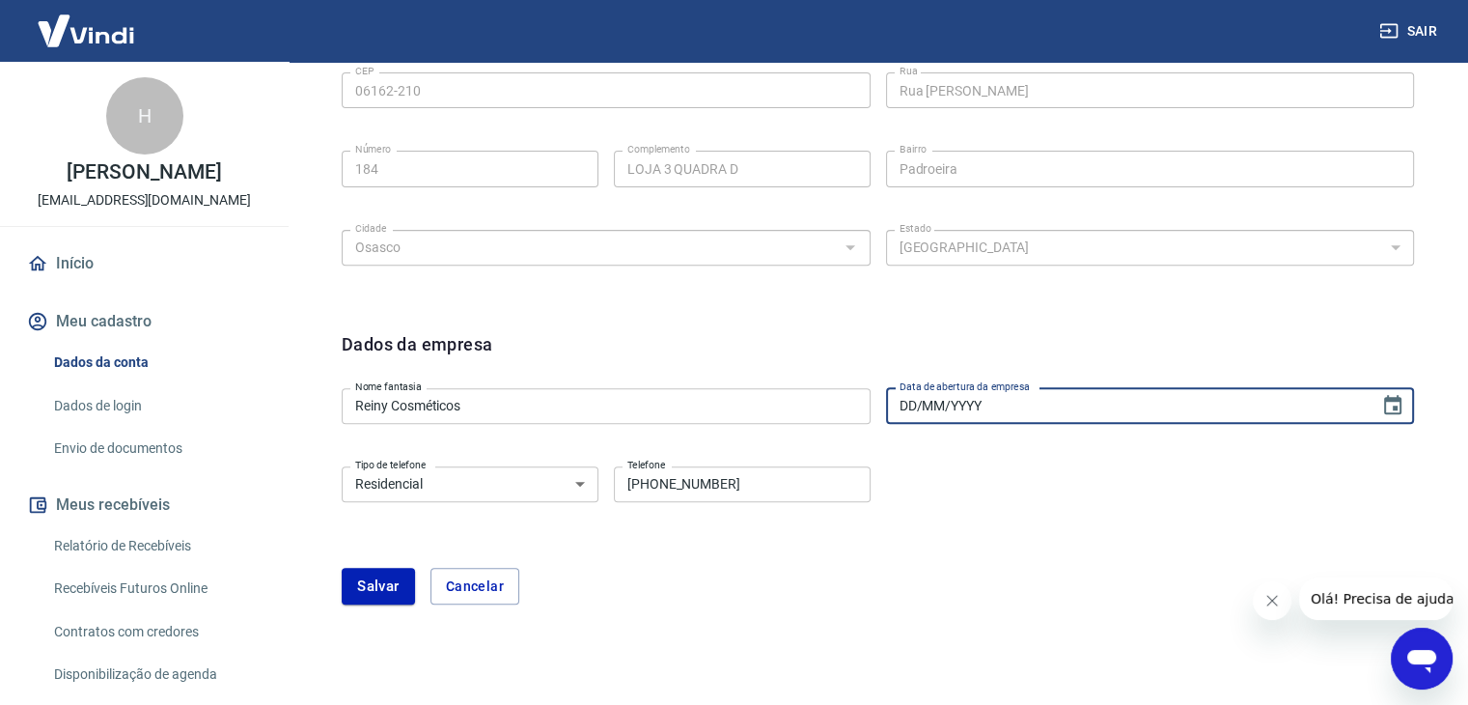
click at [970, 414] on input "DD/MM/YYYY" at bounding box center [1126, 406] width 481 height 36
type input "[DATE]"
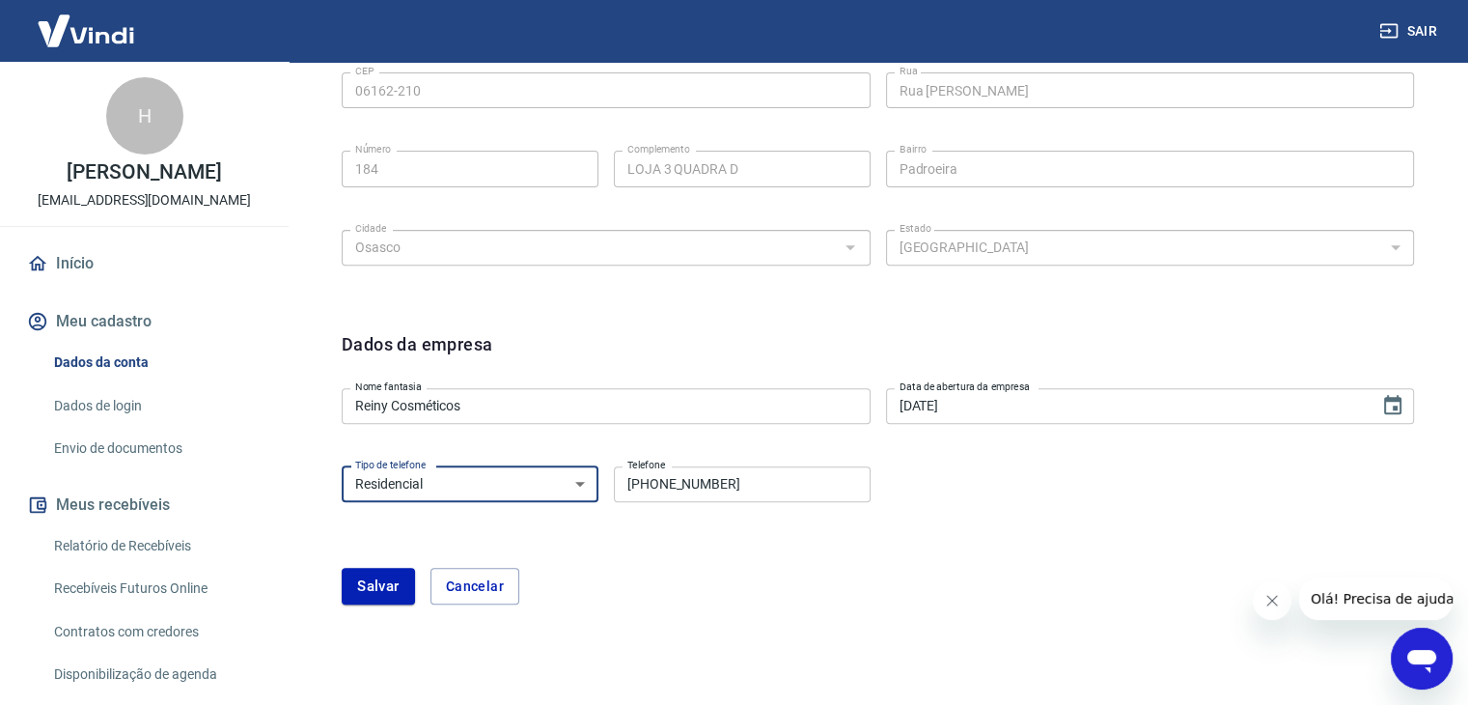
click at [486, 478] on select "Residencial Comercial" at bounding box center [470, 484] width 257 height 36
select select "business"
click at [342, 466] on select "Residencial Comercial" at bounding box center [470, 484] width 257 height 36
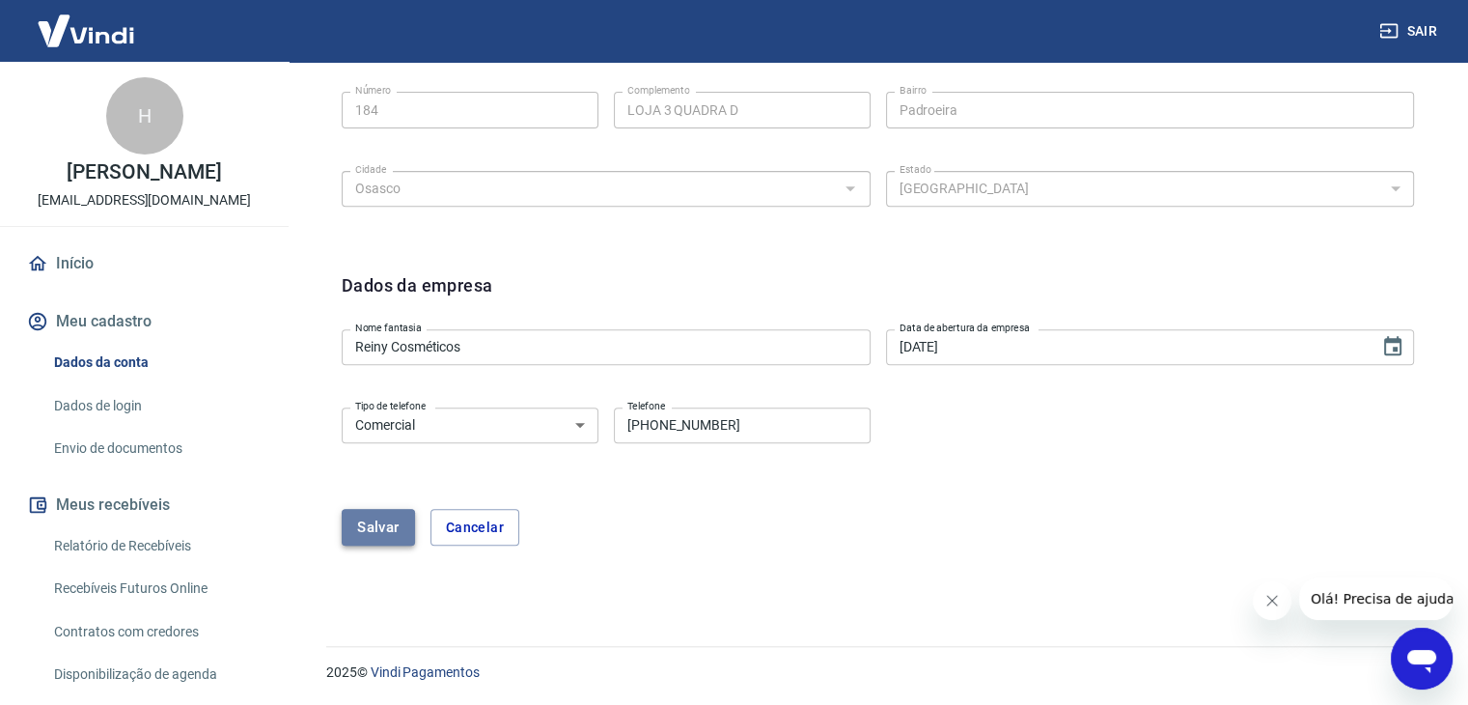
click at [379, 521] on button "Salvar" at bounding box center [378, 527] width 73 height 37
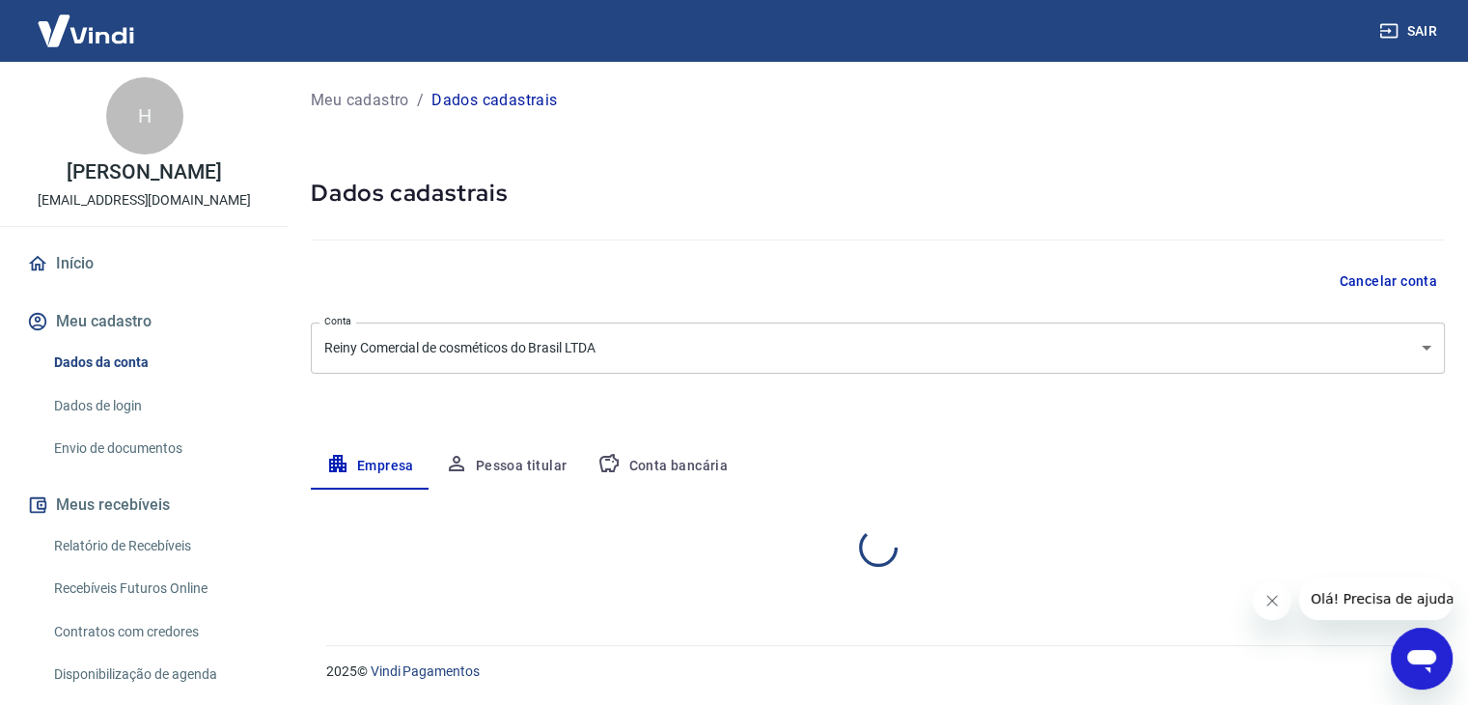
scroll to position [0, 0]
select select "SP"
select select "business"
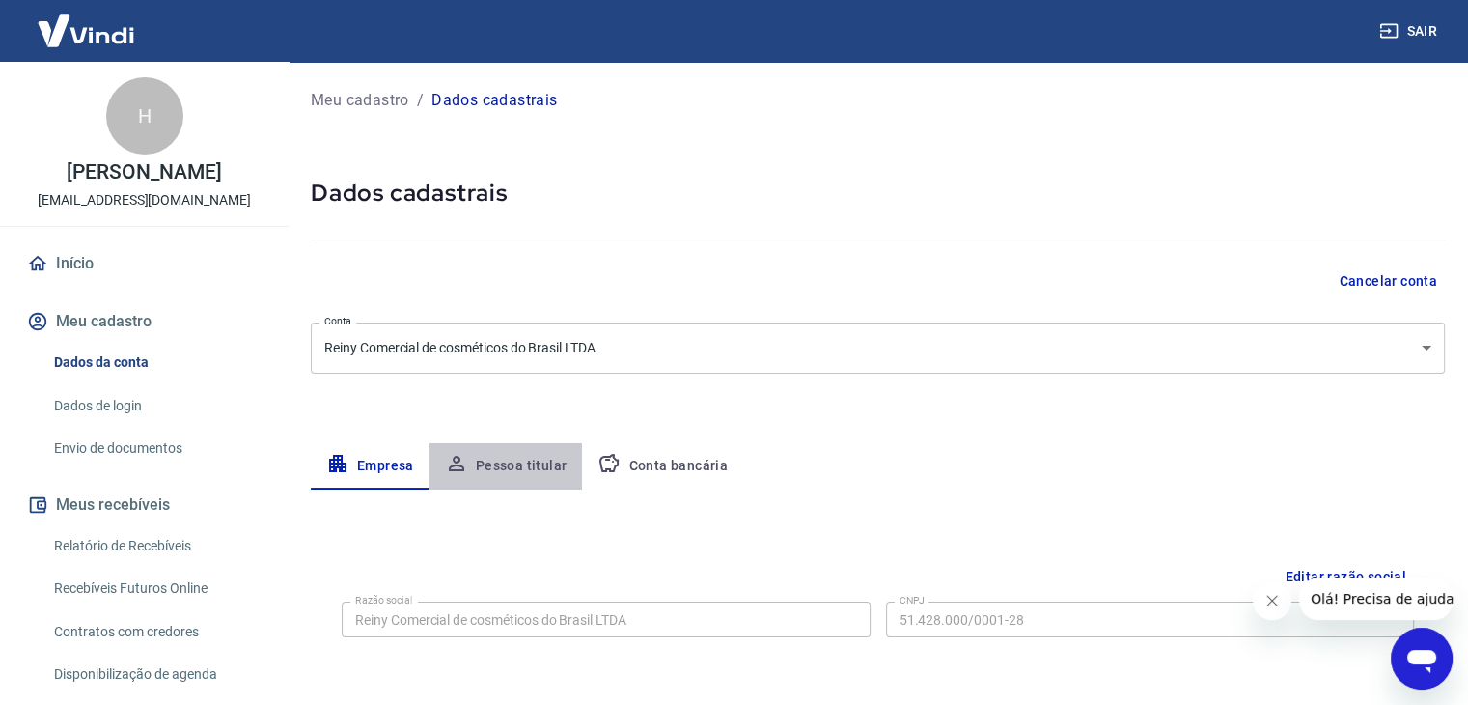
click at [521, 476] on button "Pessoa titular" at bounding box center [506, 466] width 153 height 46
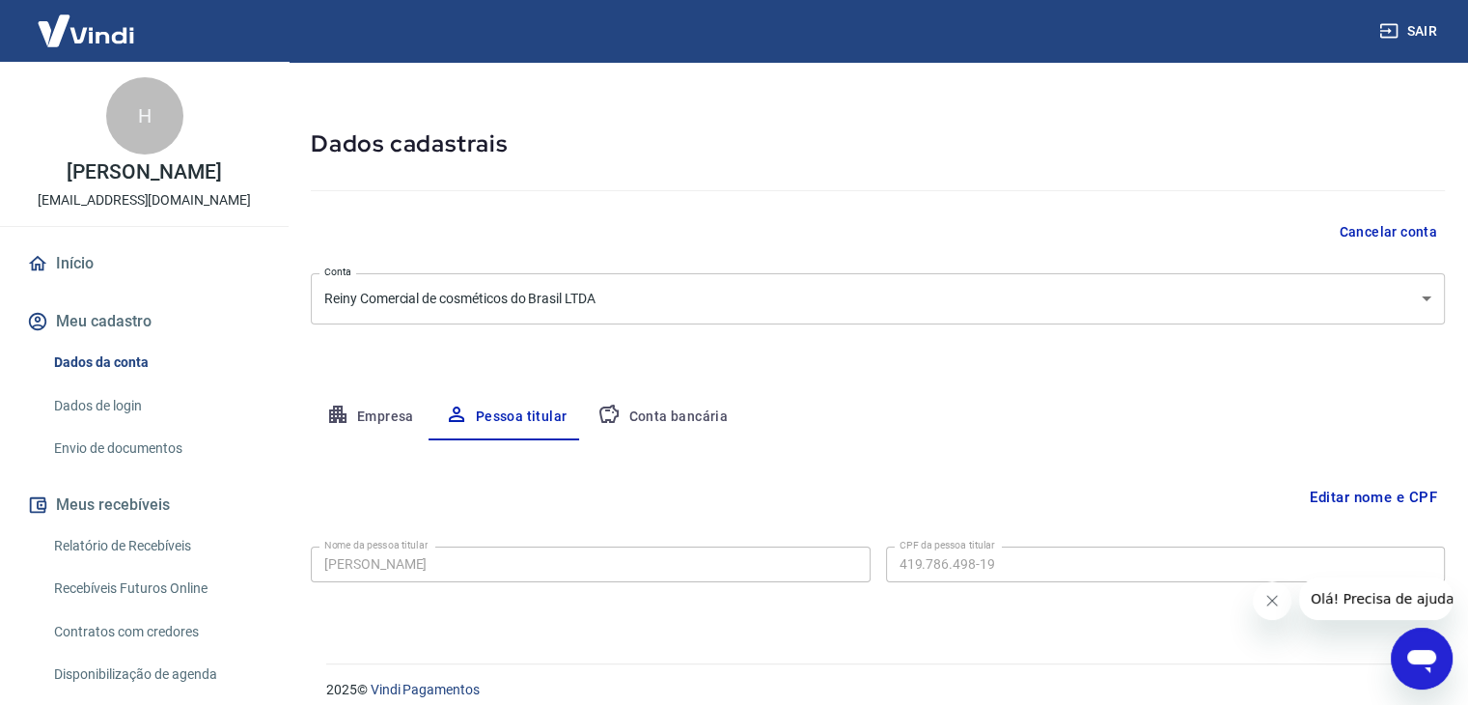
scroll to position [67, 0]
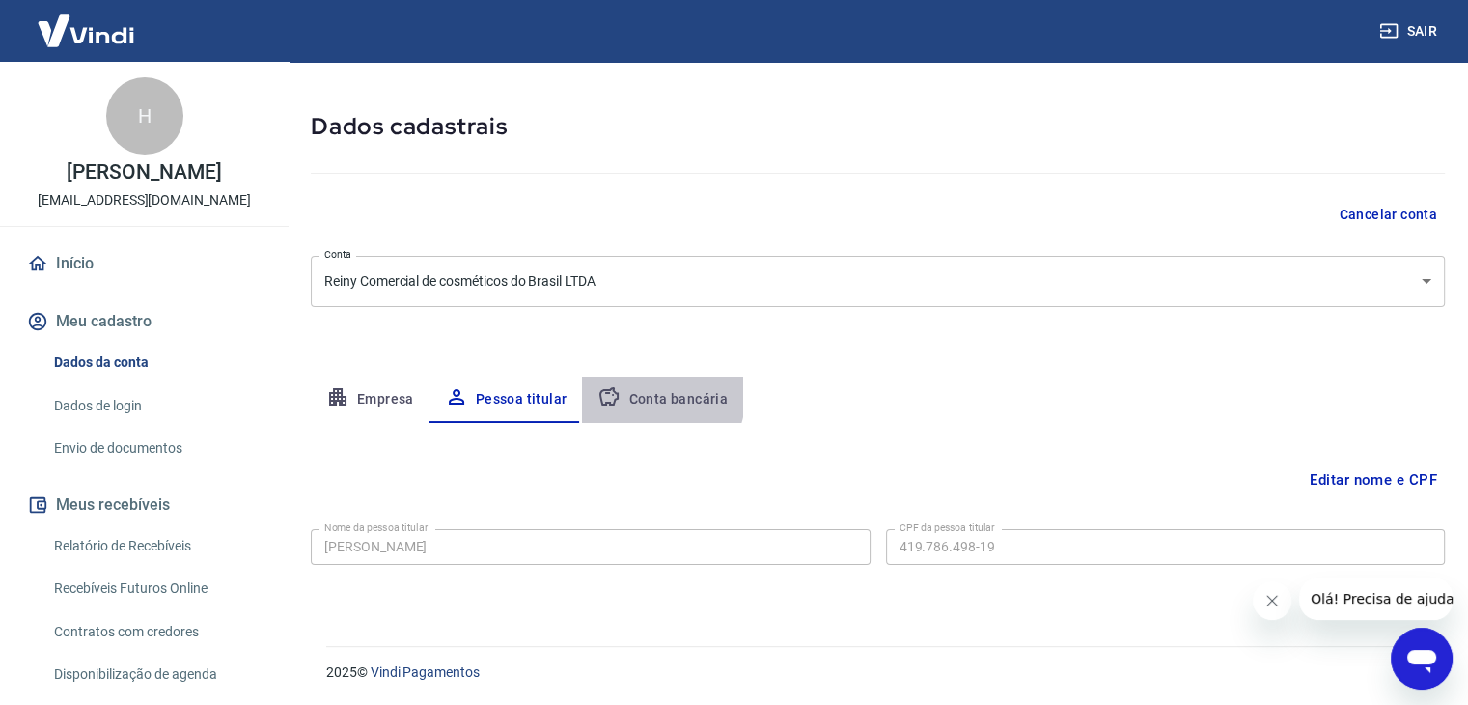
click at [632, 391] on button "Conta bancária" at bounding box center [662, 399] width 161 height 46
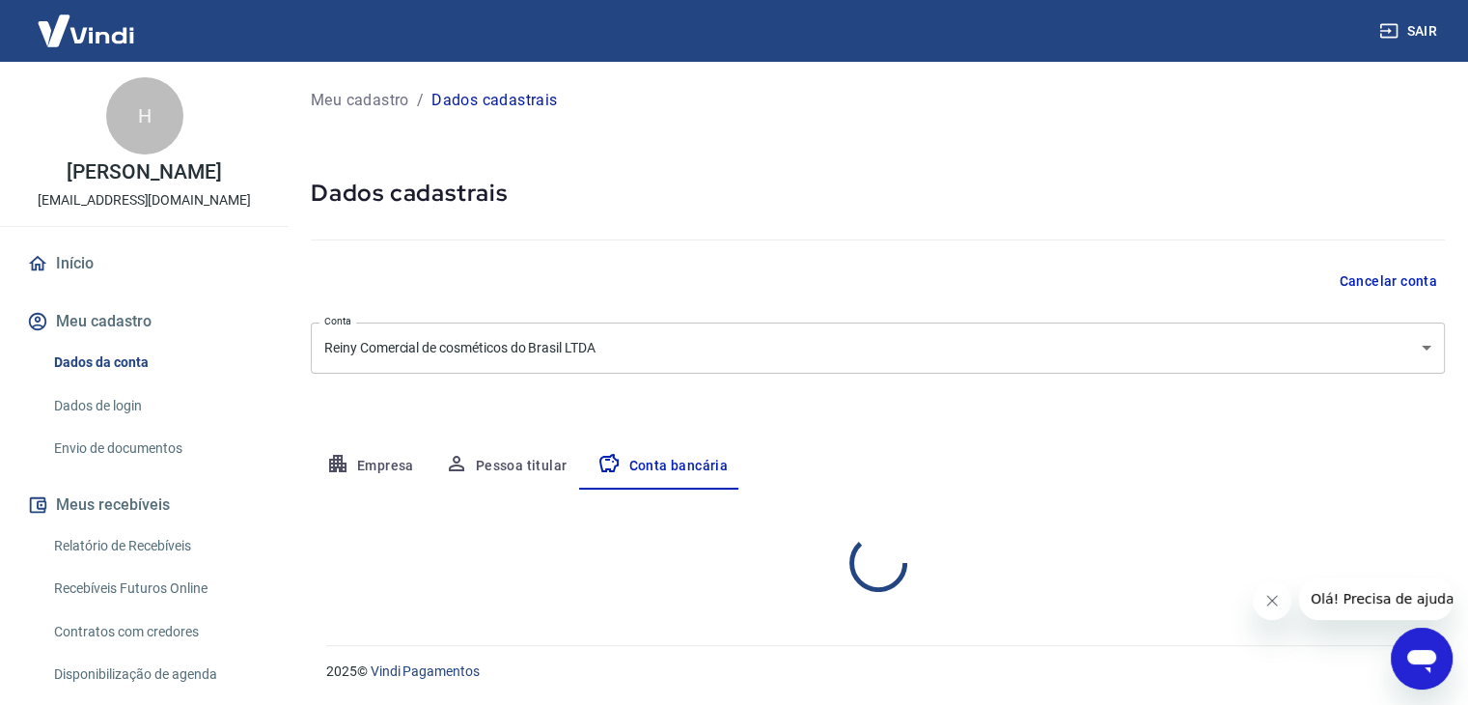
scroll to position [0, 0]
select select "1"
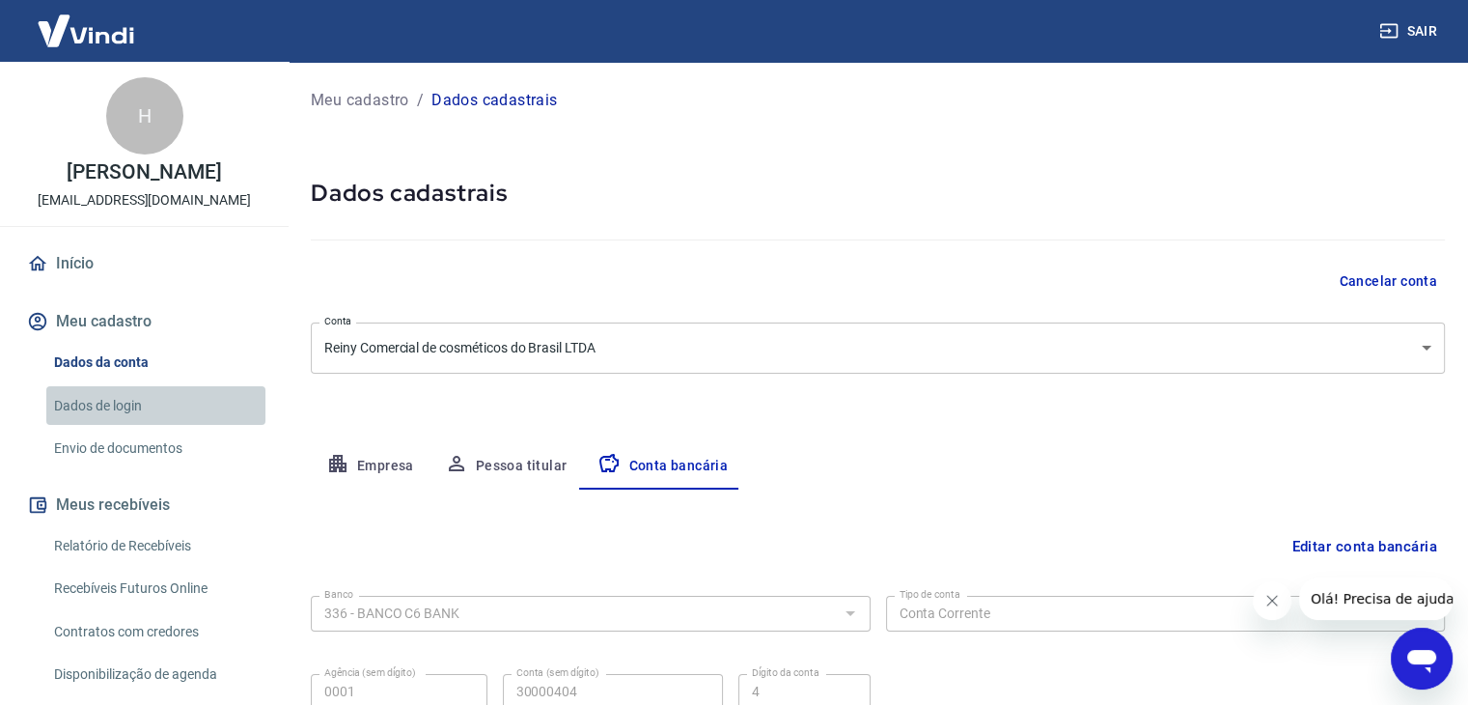
click at [155, 419] on link "Dados de login" at bounding box center [155, 406] width 219 height 40
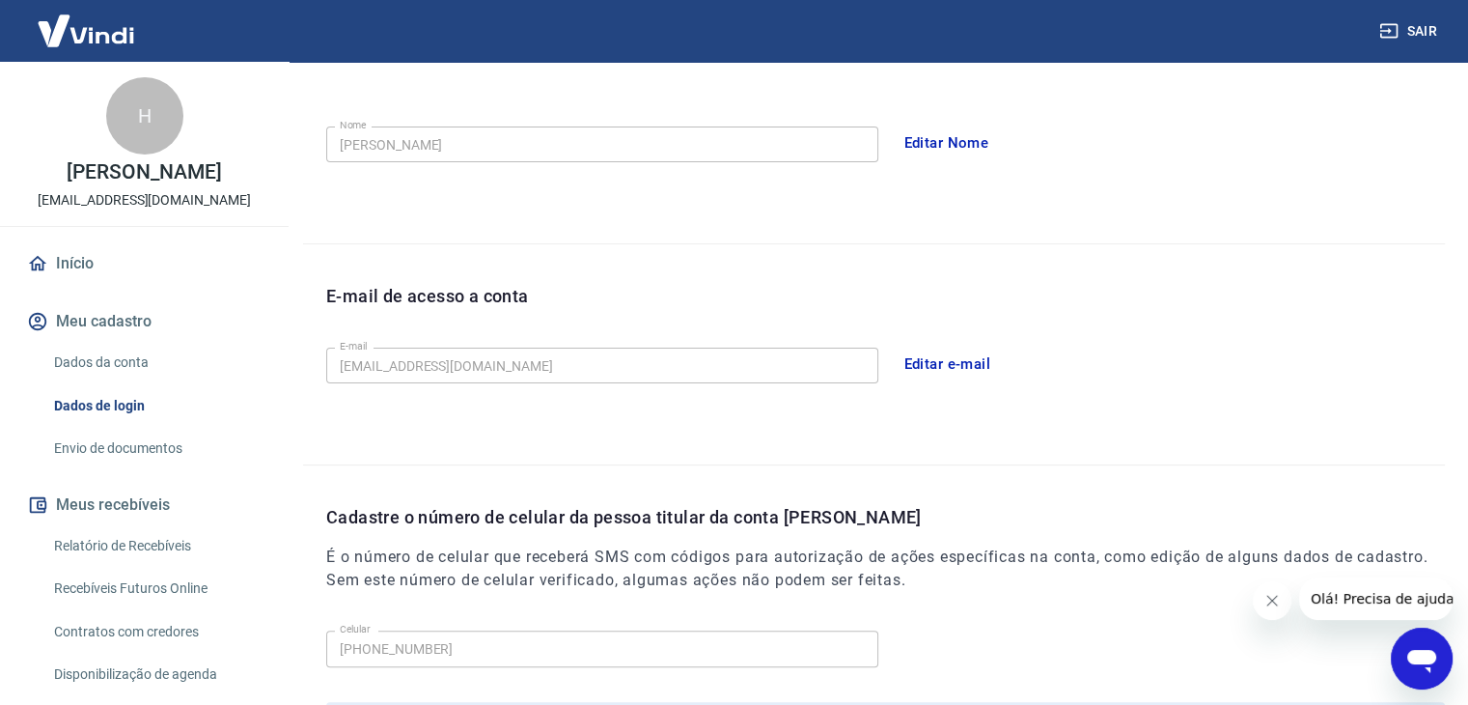
scroll to position [336, 0]
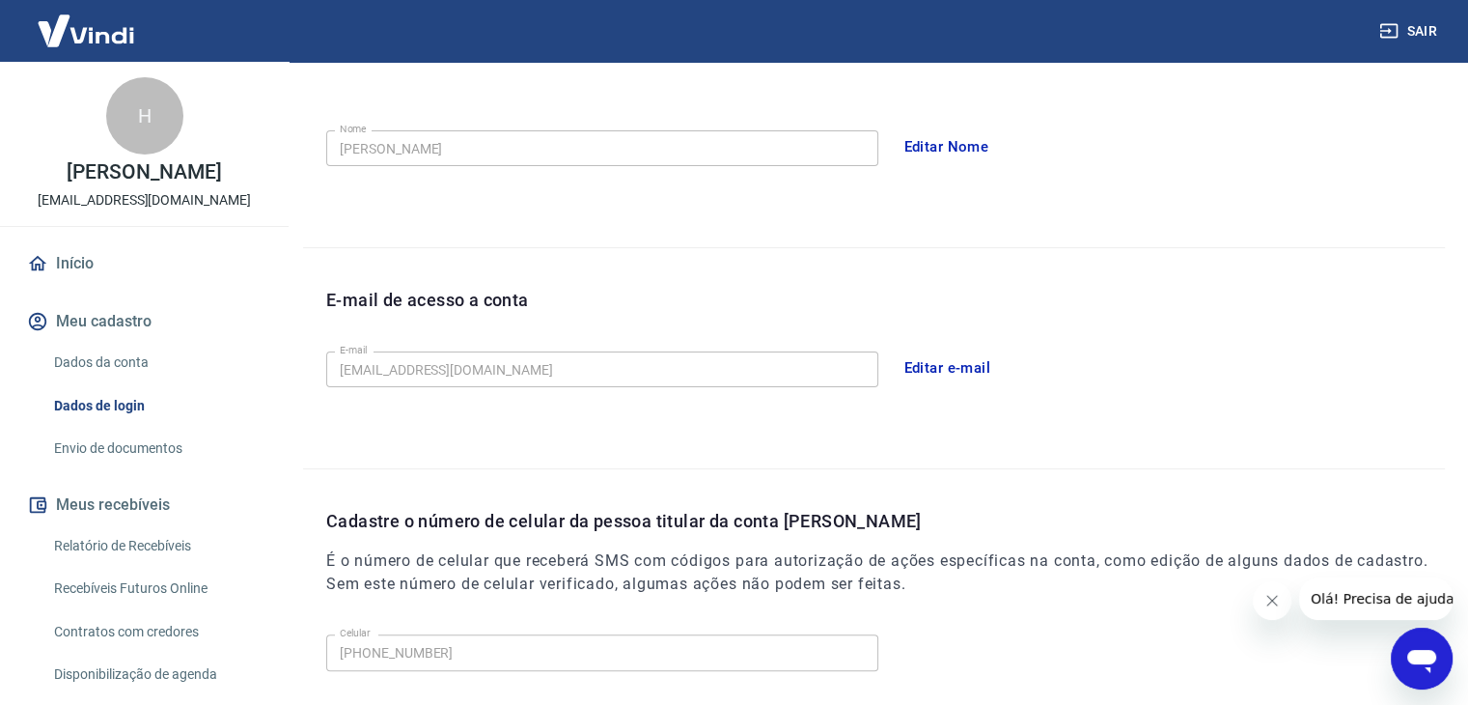
click at [1390, 377] on div "Editar e-mail" at bounding box center [1170, 367] width 552 height 41
click at [78, 458] on link "Envio de documentos" at bounding box center [155, 449] width 219 height 40
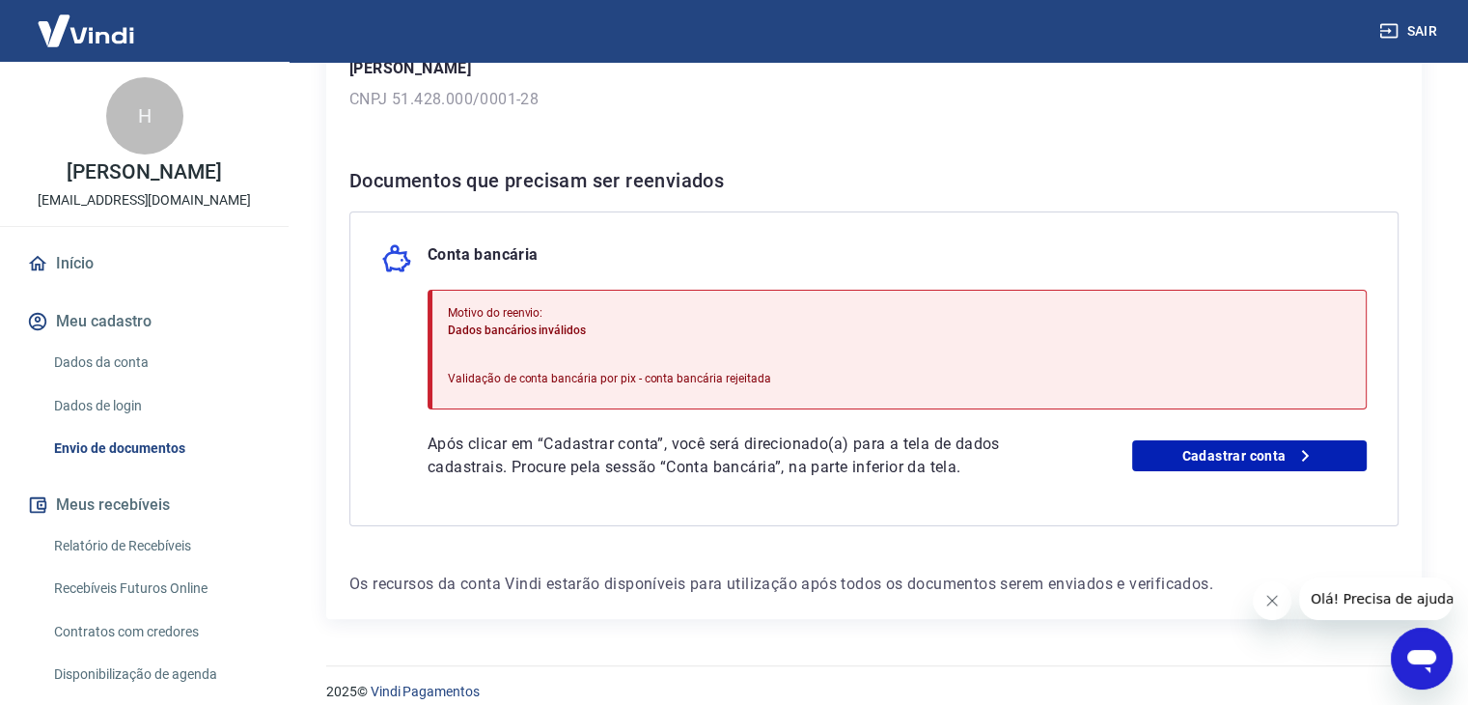
scroll to position [322, 0]
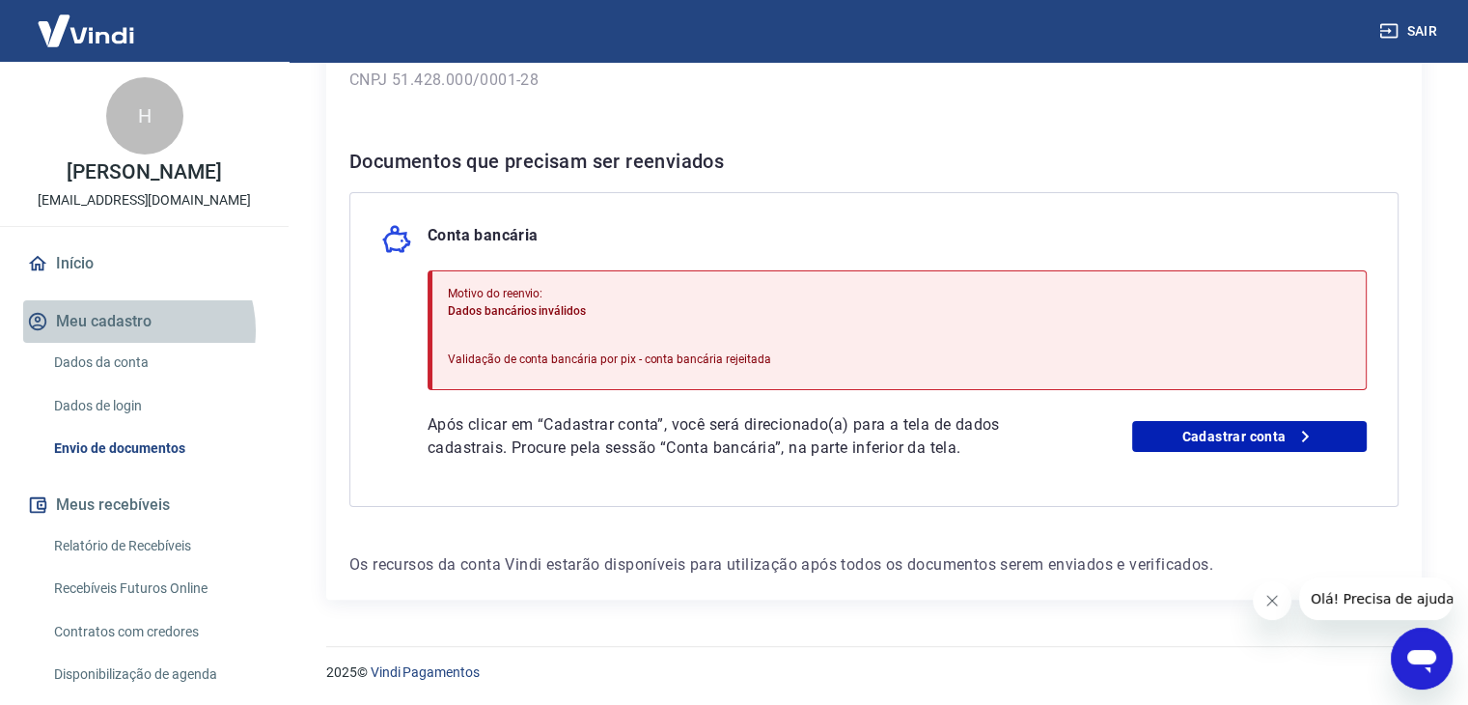
click at [132, 330] on button "Meu cadastro" at bounding box center [144, 321] width 242 height 42
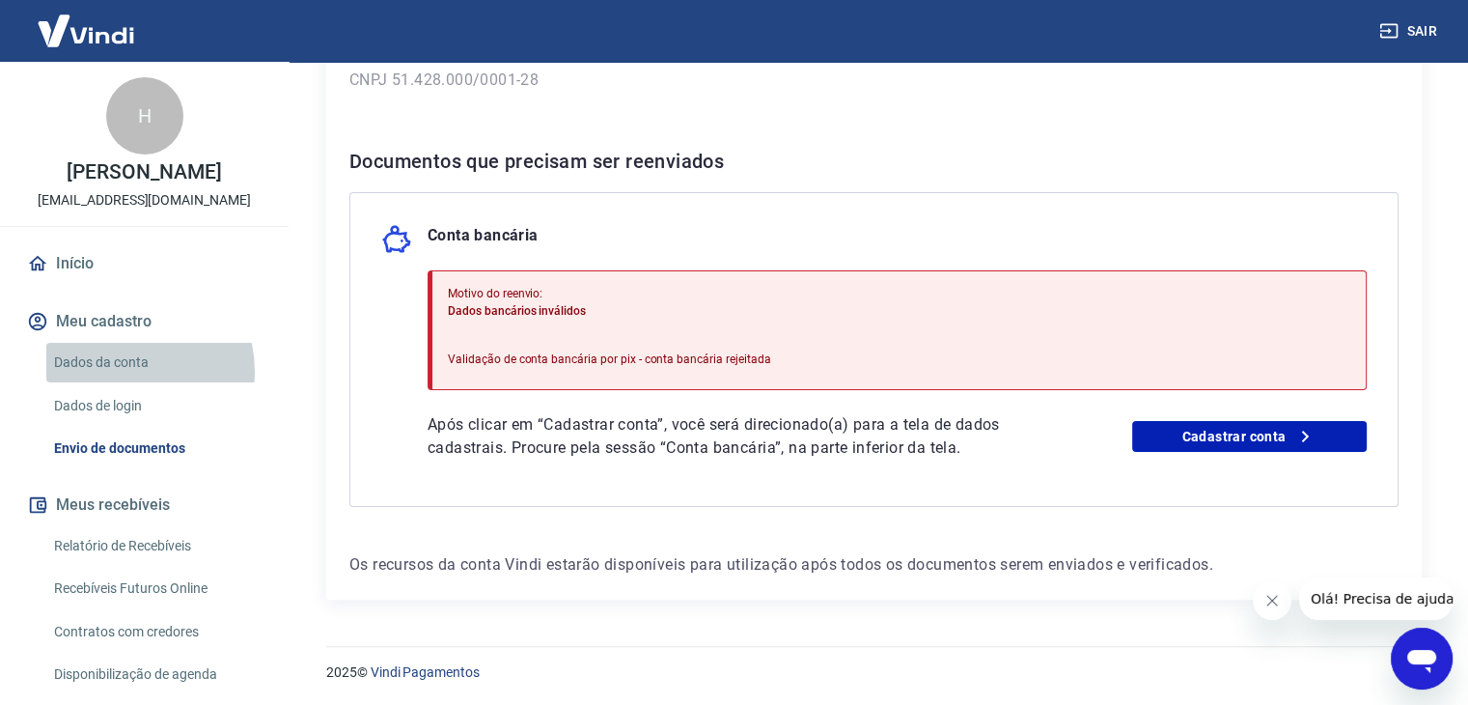
click at [120, 372] on link "Dados da conta" at bounding box center [155, 363] width 219 height 40
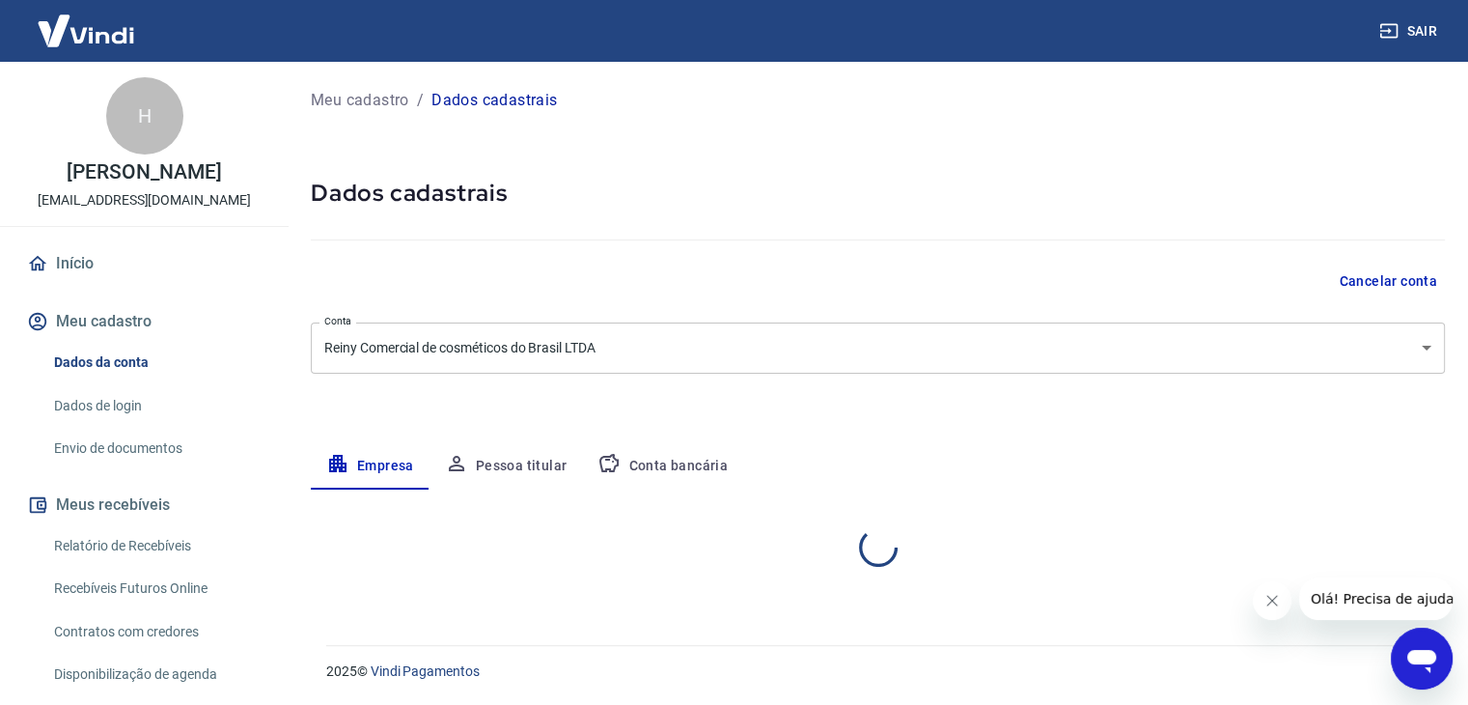
select select "SP"
select select "business"
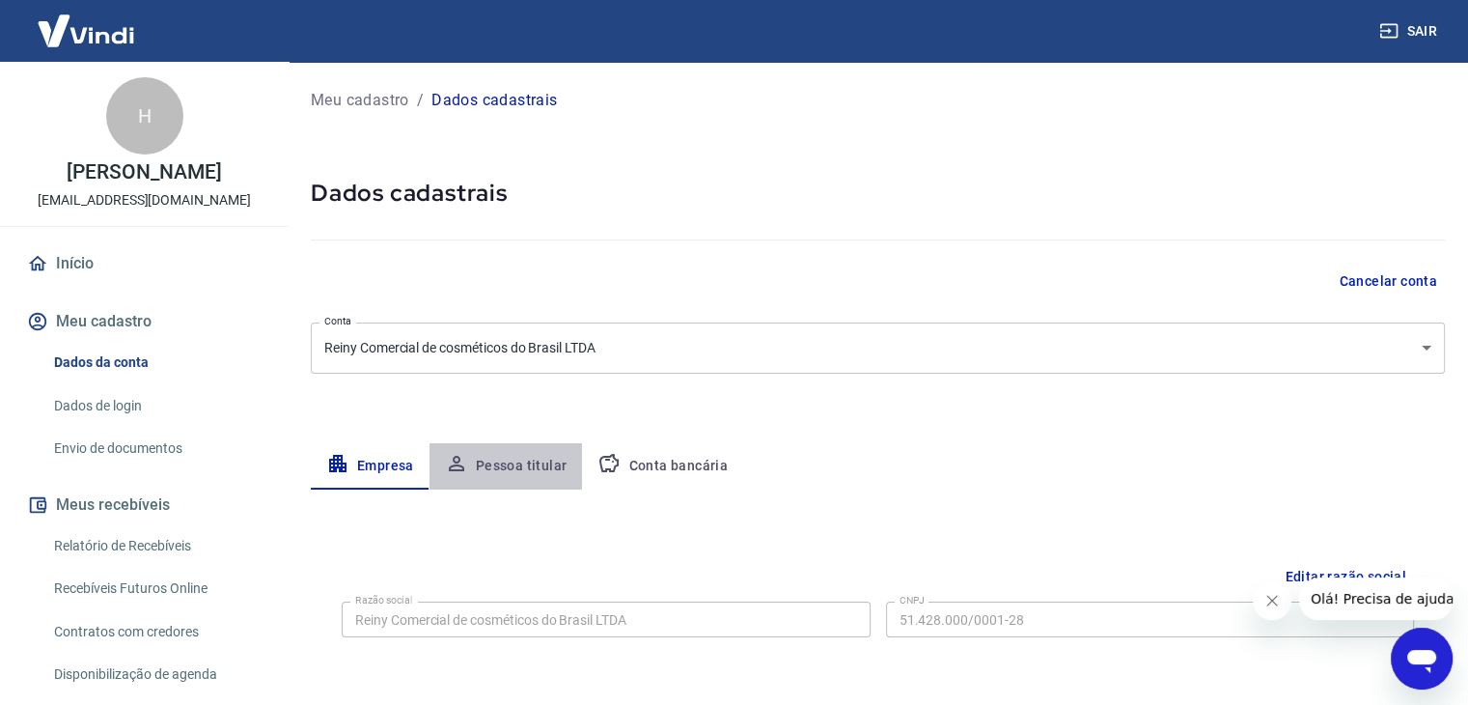
click at [526, 457] on button "Pessoa titular" at bounding box center [506, 466] width 153 height 46
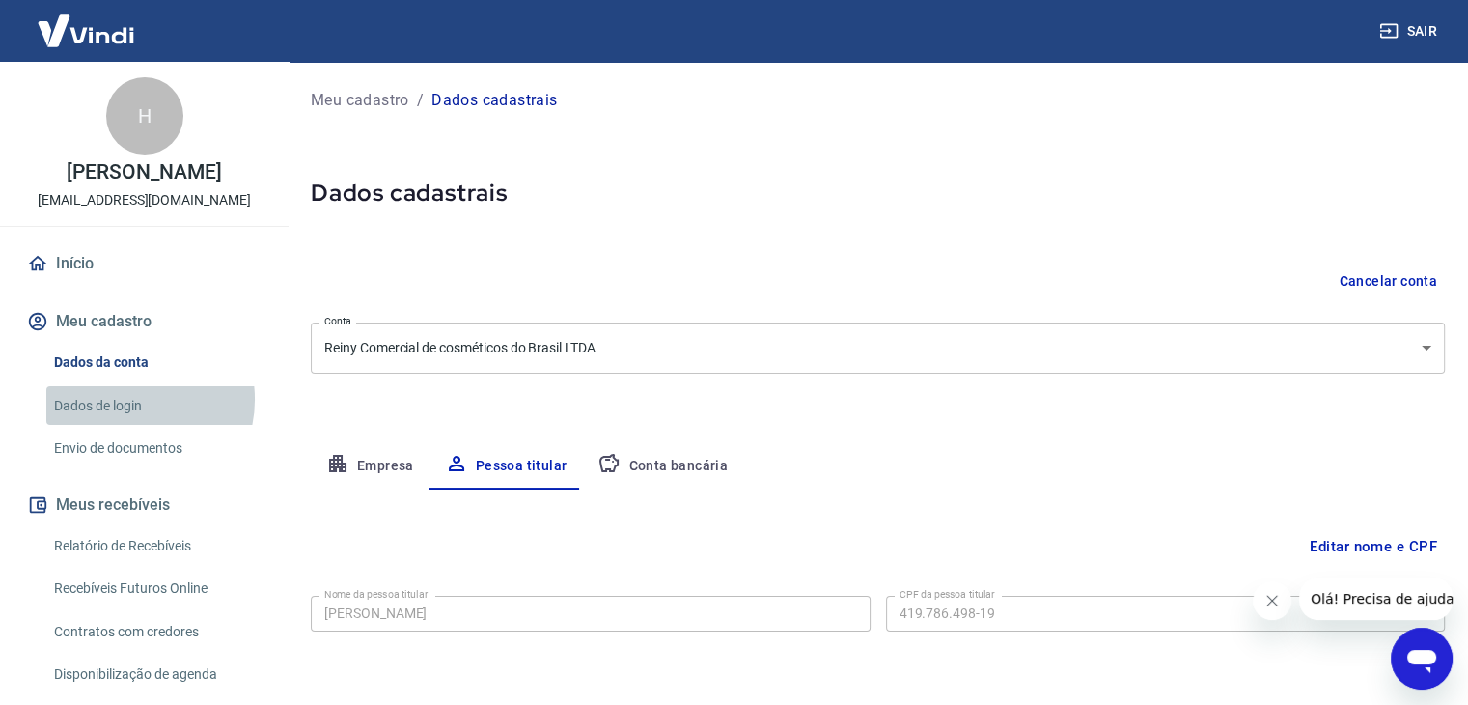
click at [130, 399] on link "Dados de login" at bounding box center [155, 406] width 219 height 40
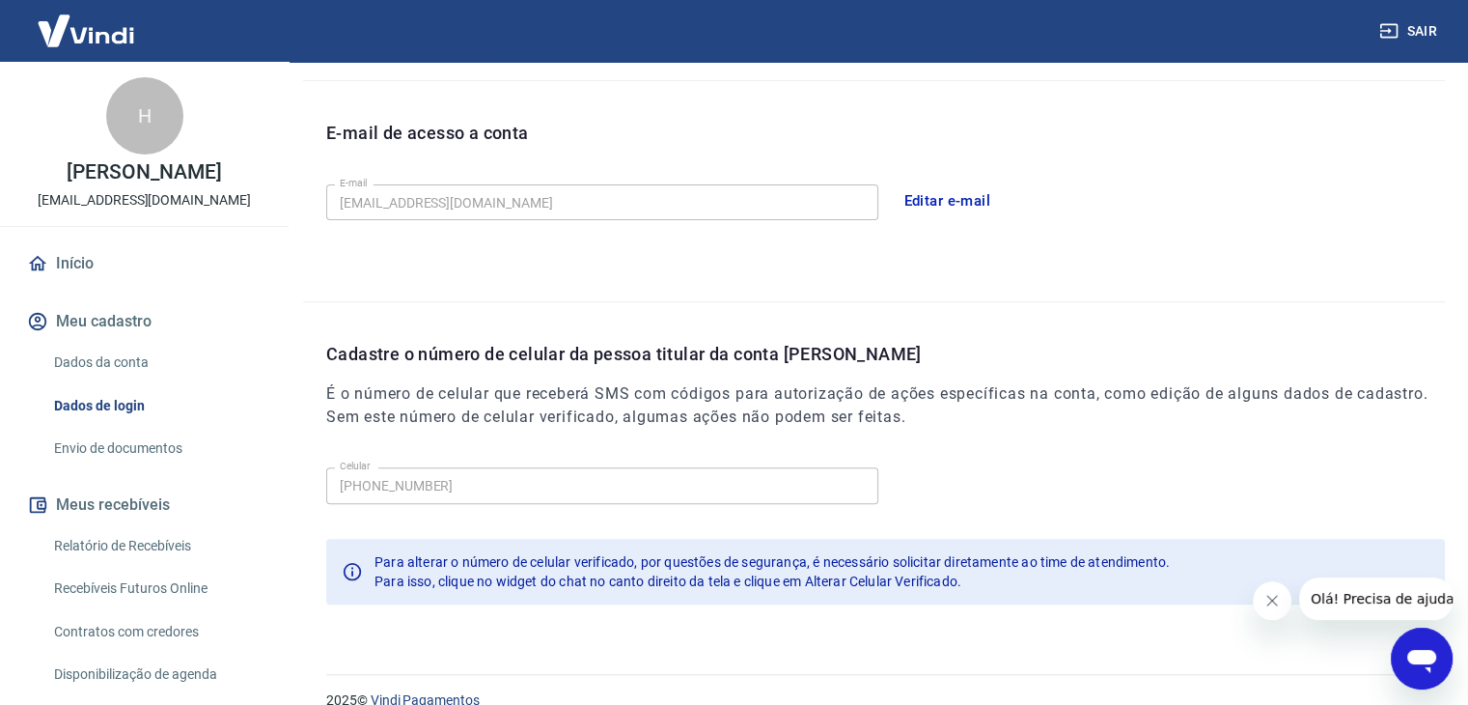
scroll to position [531, 0]
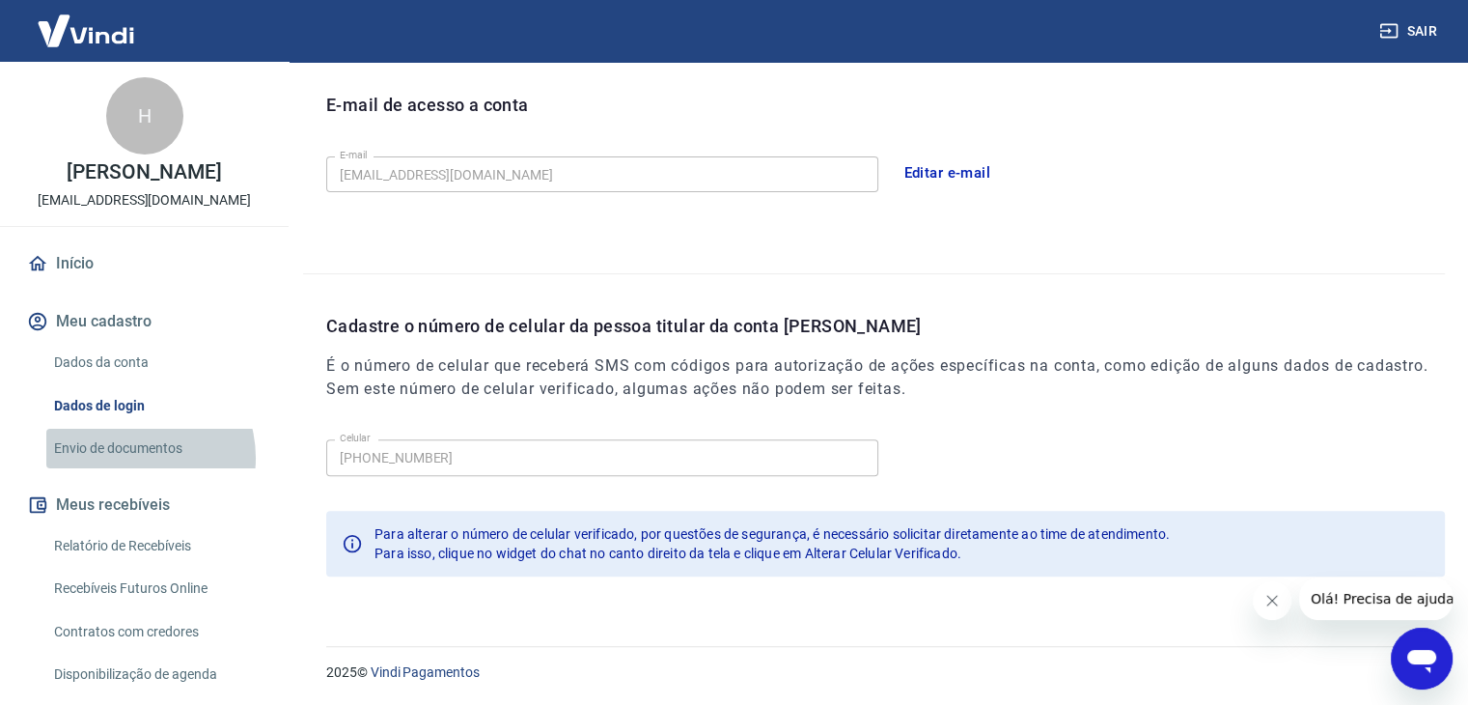
click at [131, 458] on link "Envio de documentos" at bounding box center [155, 449] width 219 height 40
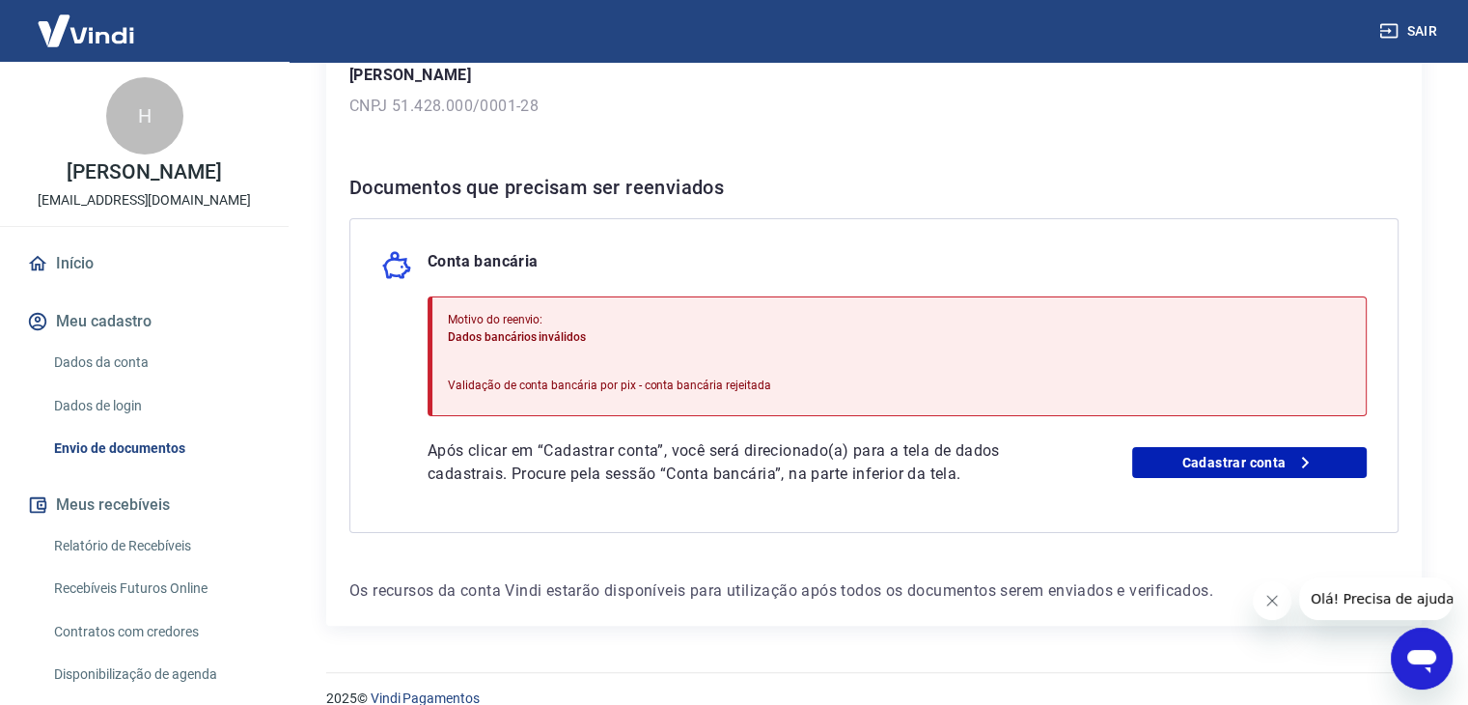
scroll to position [322, 0]
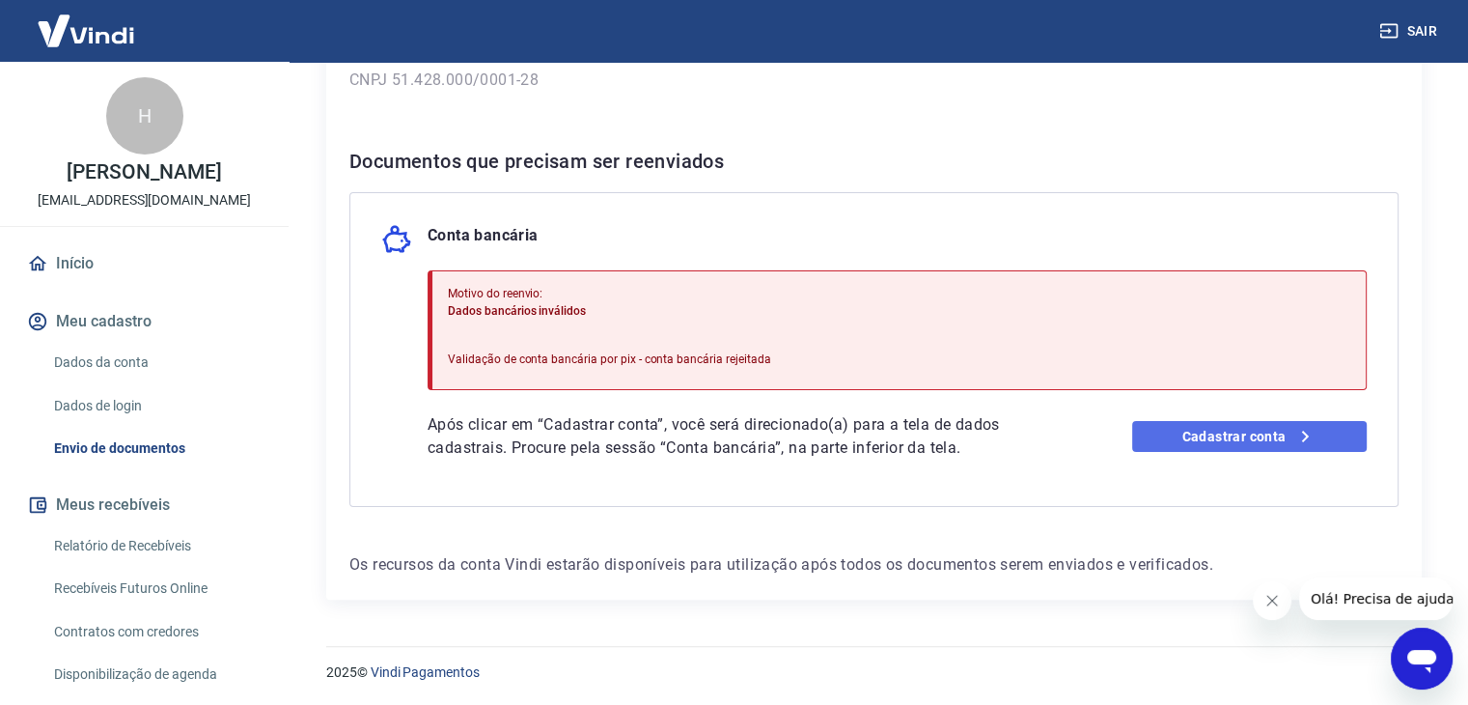
click at [1156, 443] on link "Cadastrar conta" at bounding box center [1249, 436] width 235 height 31
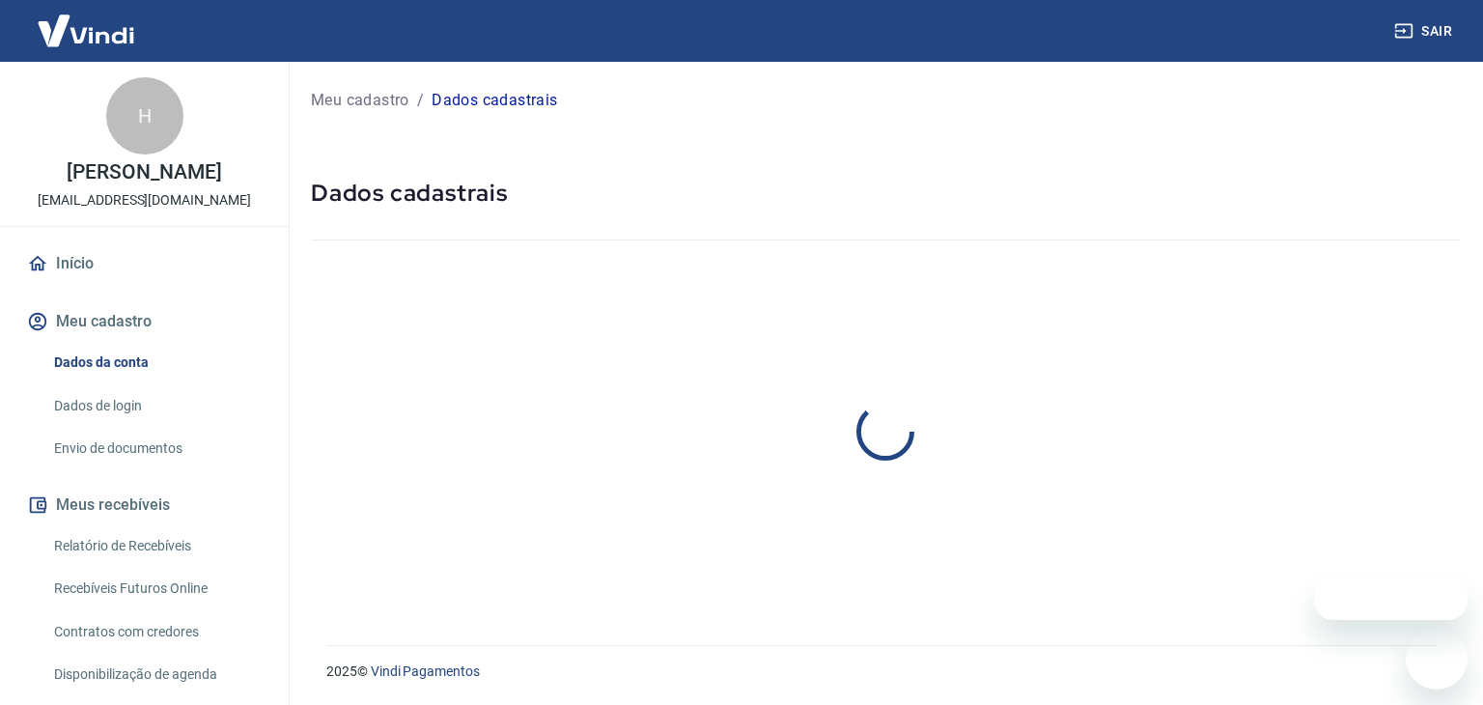
select select "SP"
select select "business"
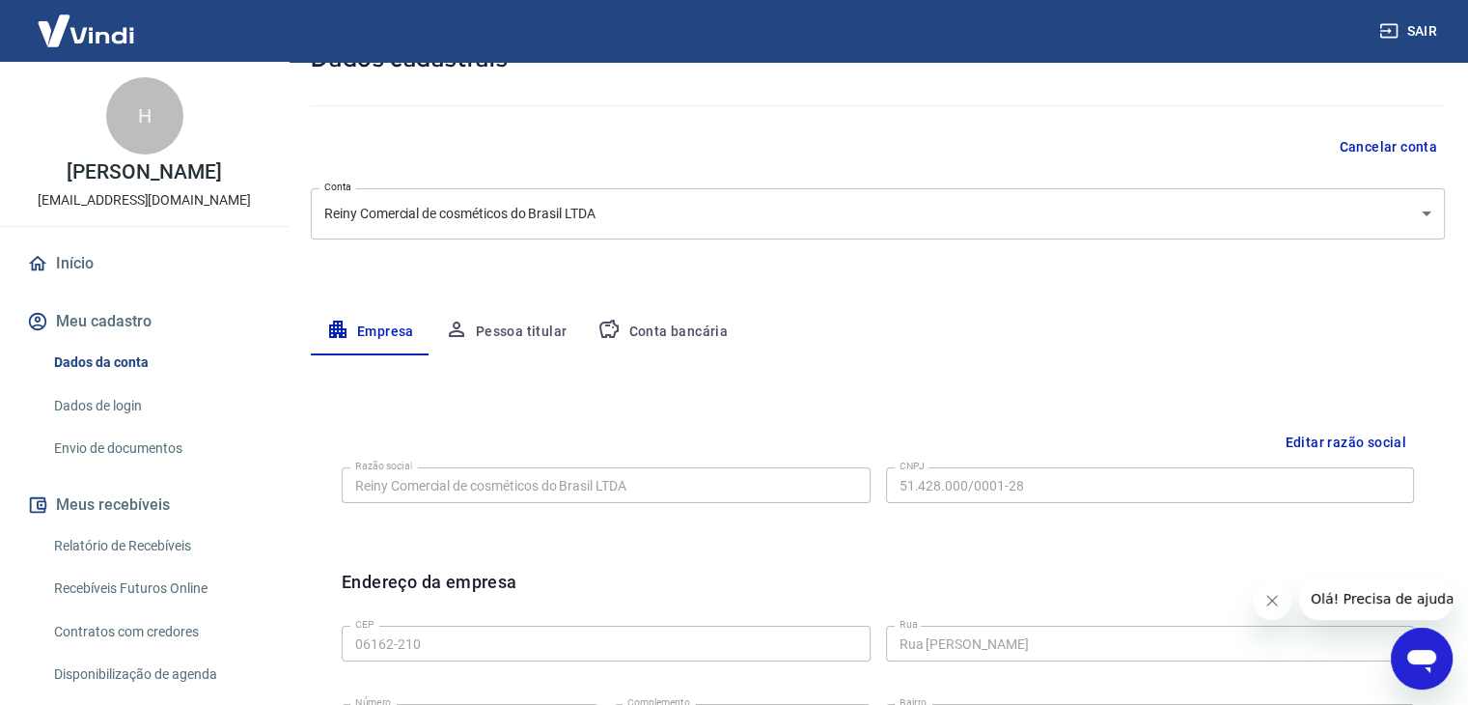
scroll to position [100, 0]
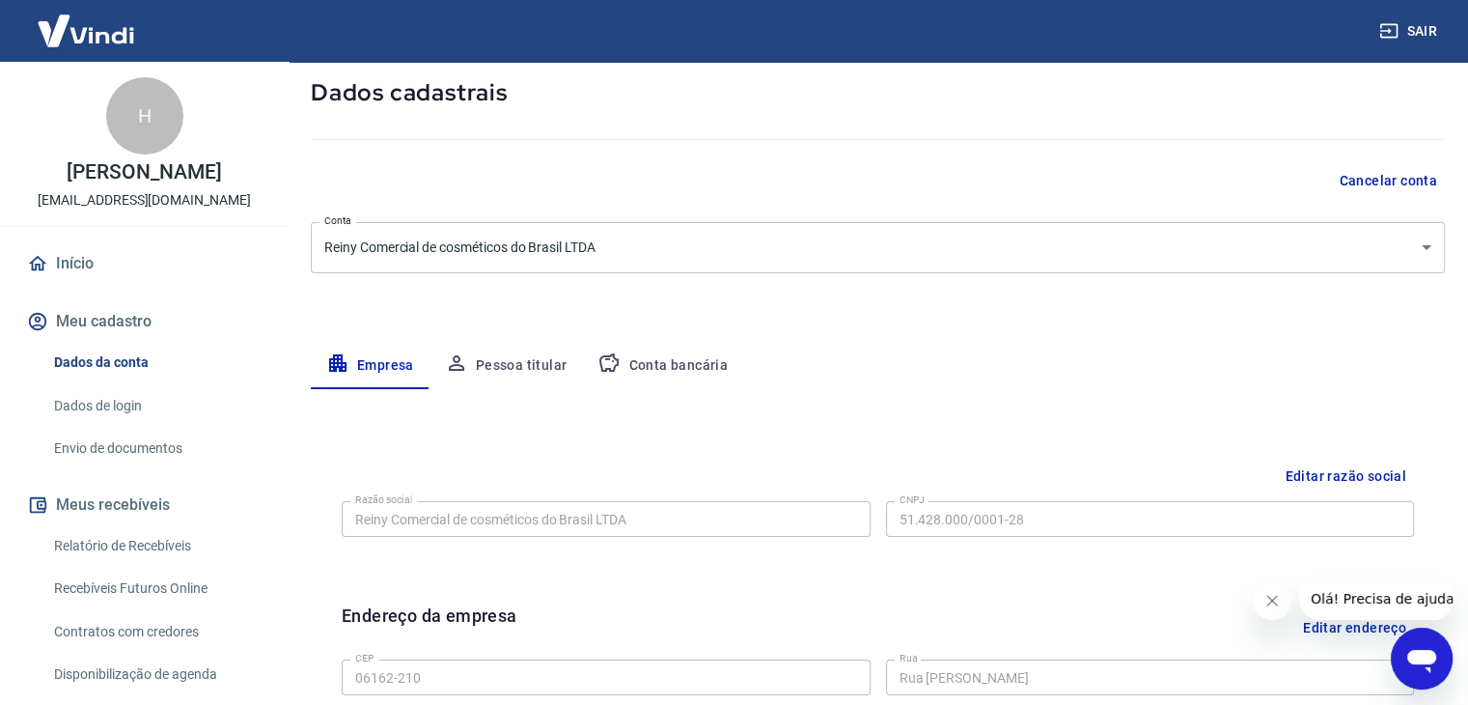
click at [111, 236] on div "H [PERSON_NAME] [EMAIL_ADDRESS][DOMAIN_NAME] Início Meu cadastro Dados da conta…" at bounding box center [144, 436] width 289 height 748
click at [104, 257] on link "Início" at bounding box center [144, 263] width 242 height 42
